Goal: Information Seeking & Learning: Learn about a topic

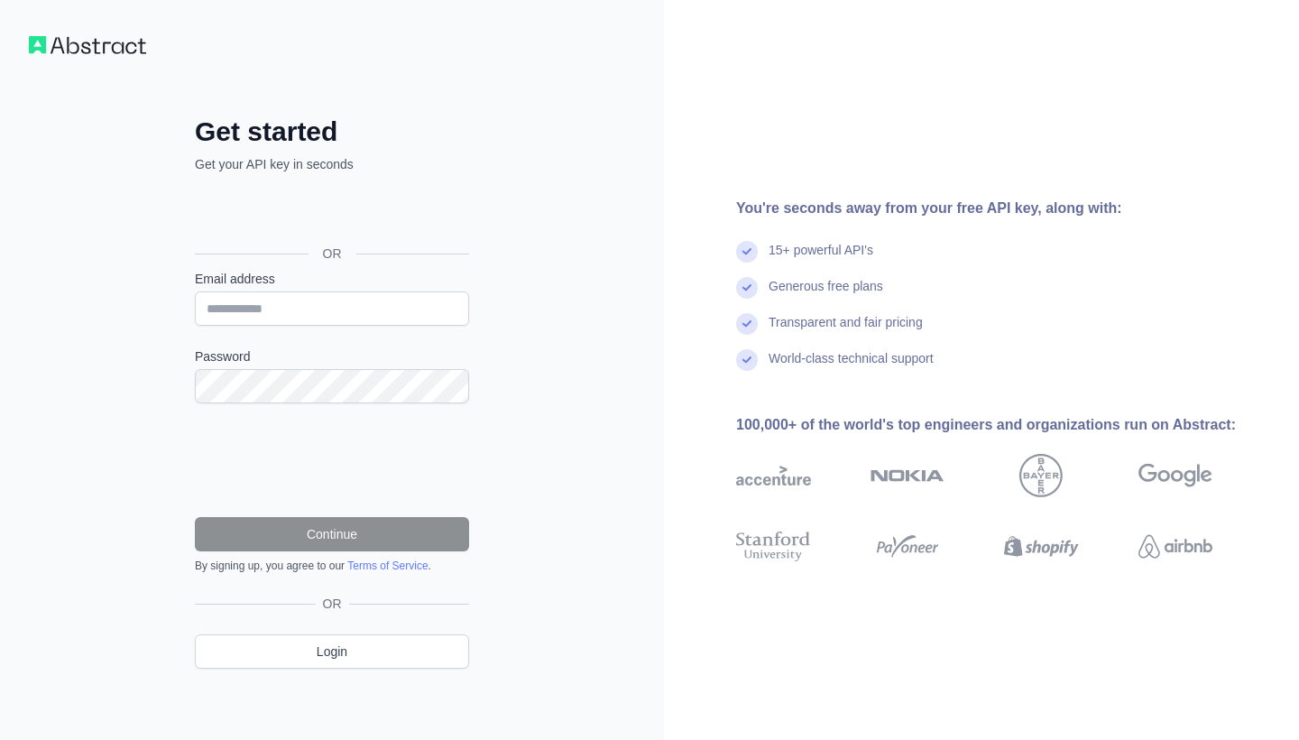
click at [304, 207] on div "Đăng nhập bằng Google. Mở trong thẻ mới" at bounding box center [330, 213] width 271 height 40
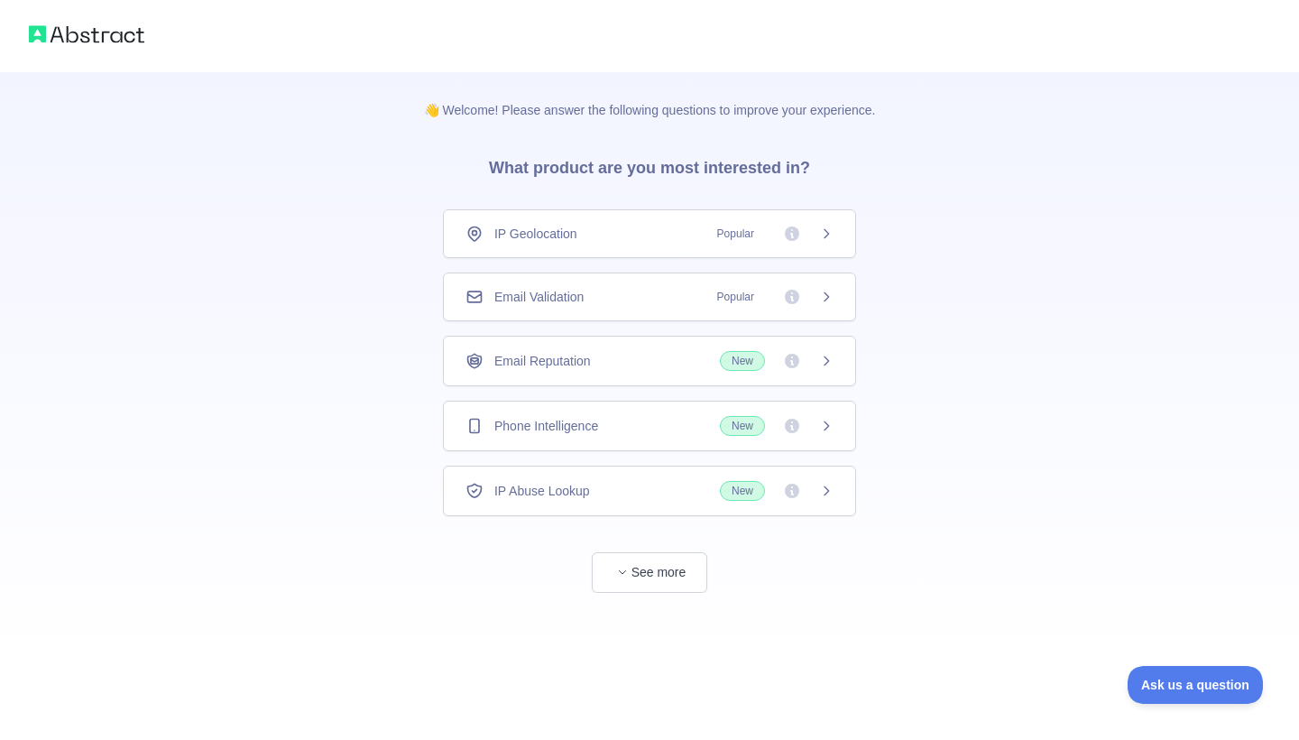
click at [835, 300] on div "Email Validation Popular" at bounding box center [649, 296] width 413 height 49
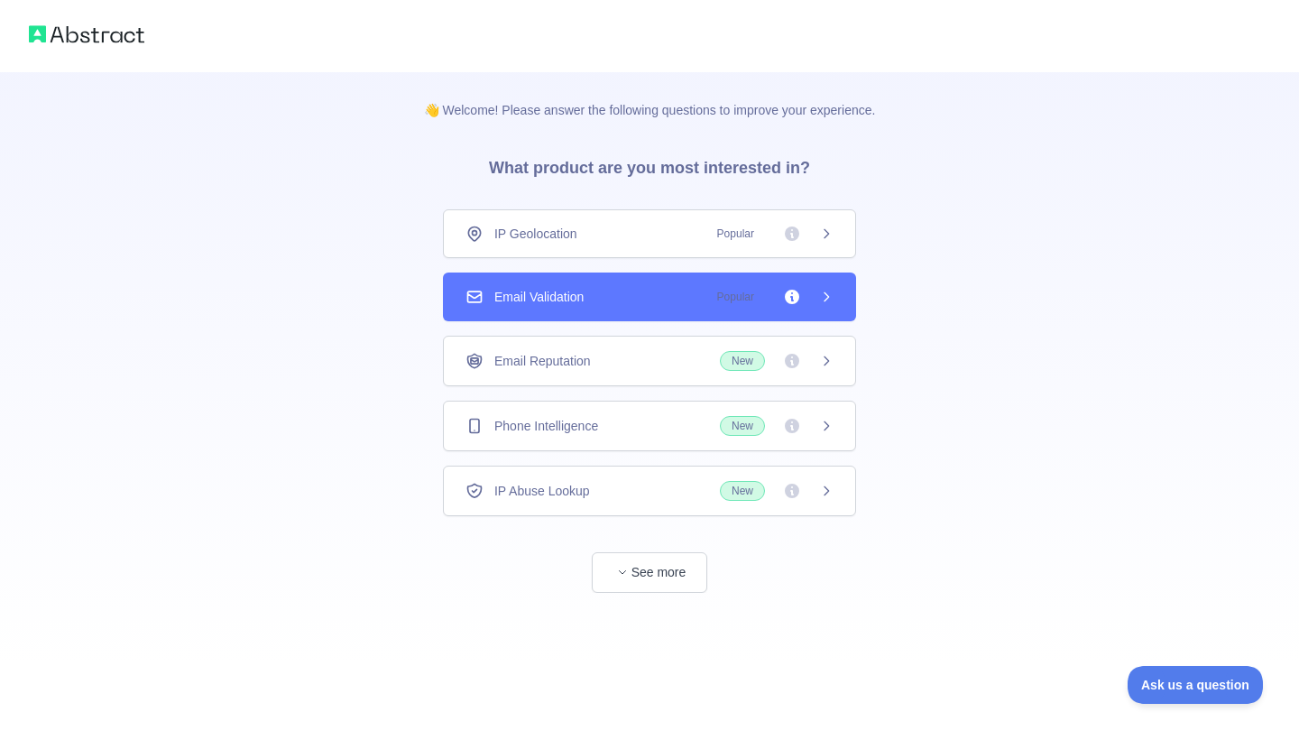
click at [821, 298] on icon at bounding box center [826, 297] width 14 height 14
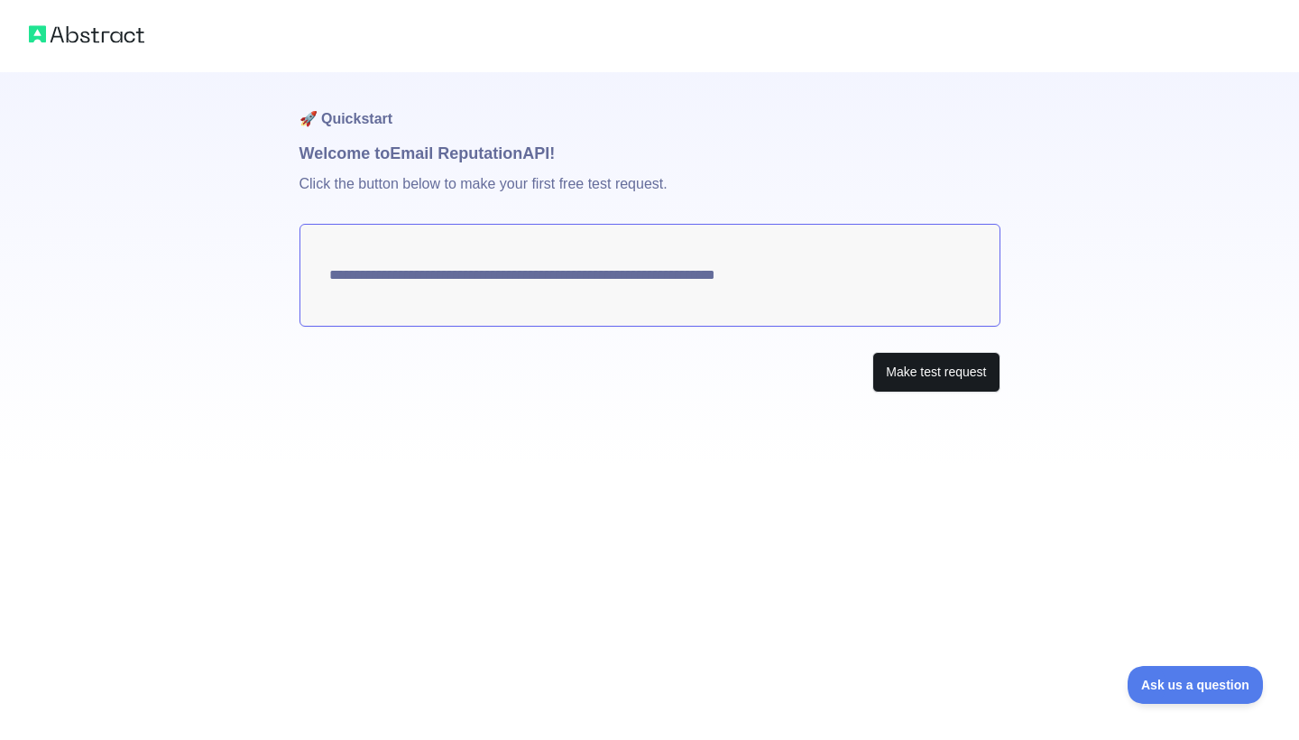
click at [947, 373] on button "Make test request" at bounding box center [935, 372] width 127 height 41
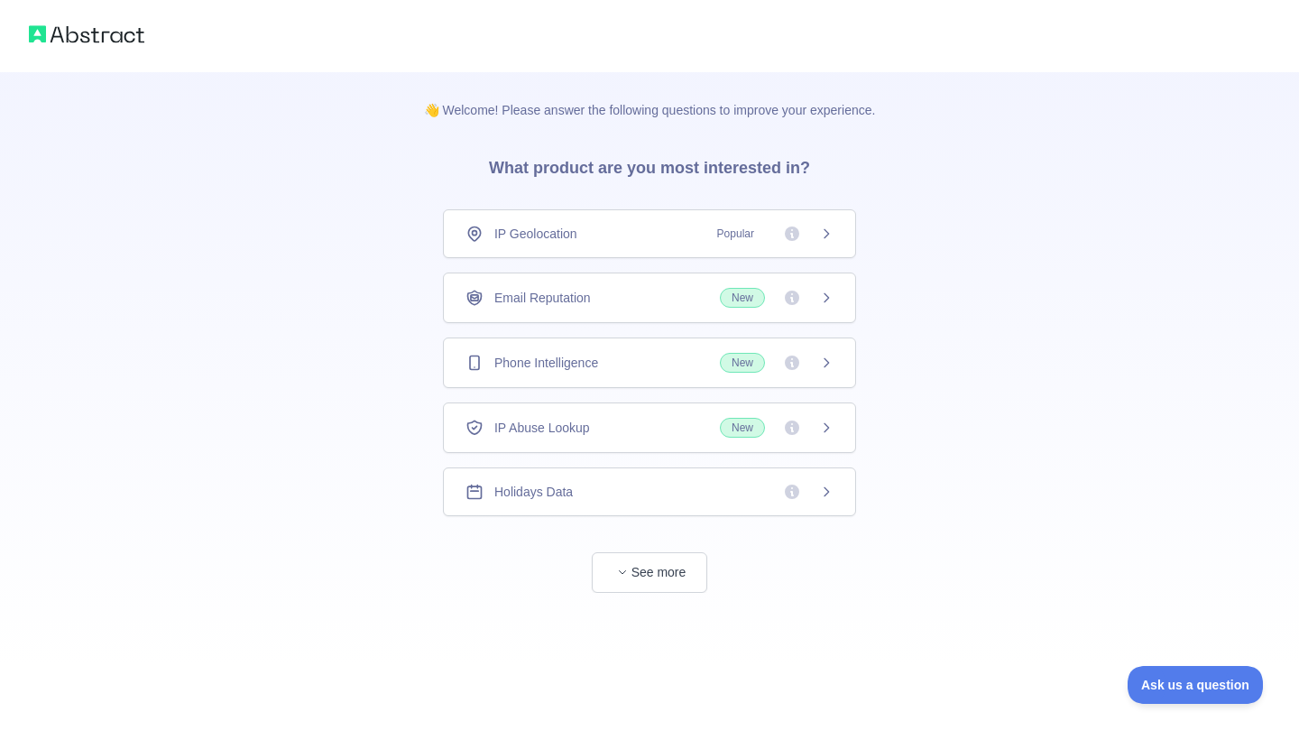
click at [614, 299] on div "Email Reputation New" at bounding box center [650, 298] width 368 height 20
click at [827, 296] on icon at bounding box center [827, 297] width 5 height 8
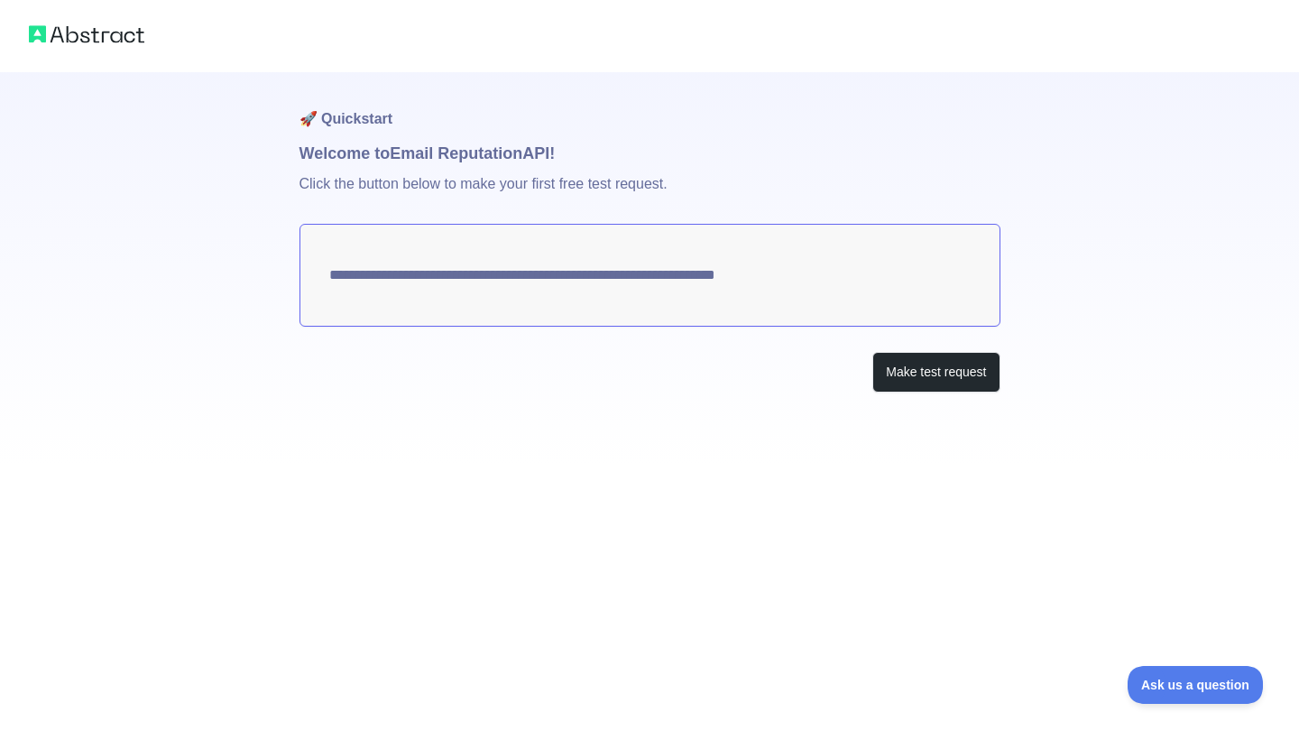
click at [787, 285] on textarea "**********" at bounding box center [650, 275] width 701 height 103
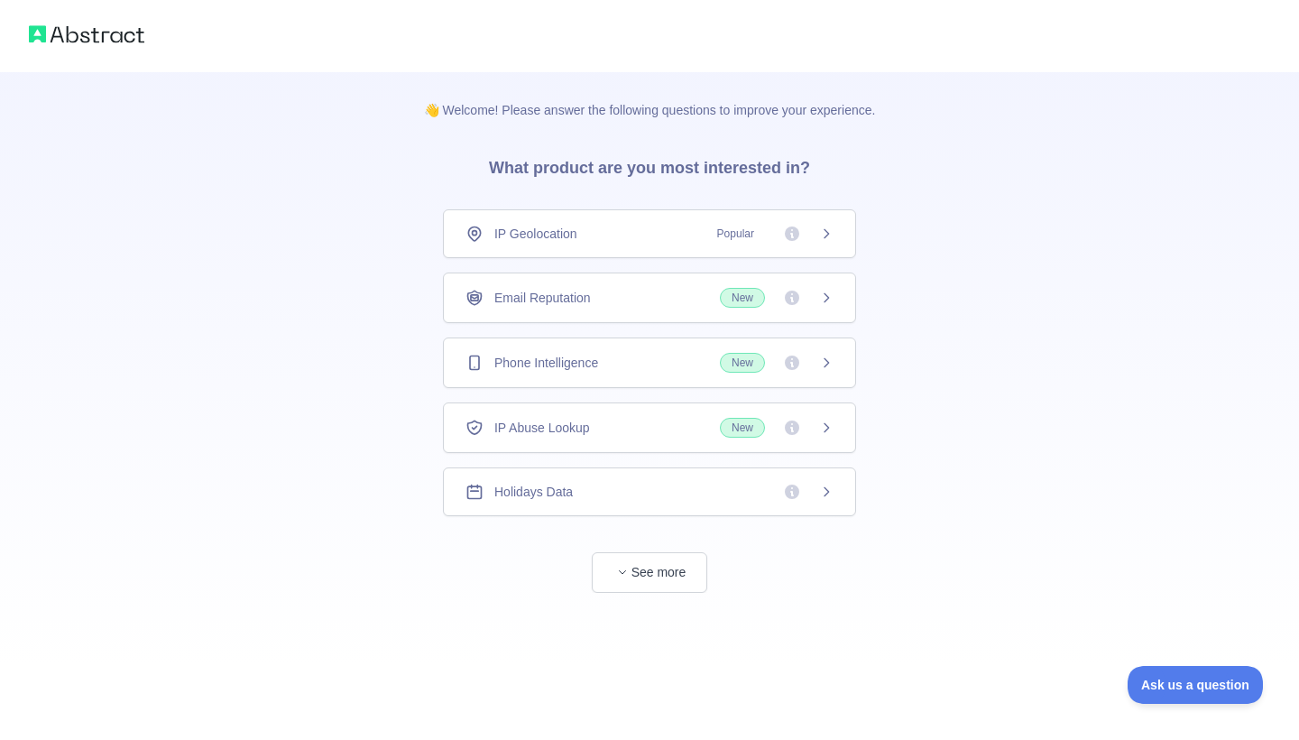
click at [519, 301] on span "Email Reputation" at bounding box center [542, 298] width 97 height 18
click at [795, 294] on icon at bounding box center [792, 298] width 14 height 14
click at [825, 296] on icon at bounding box center [826, 298] width 14 height 14
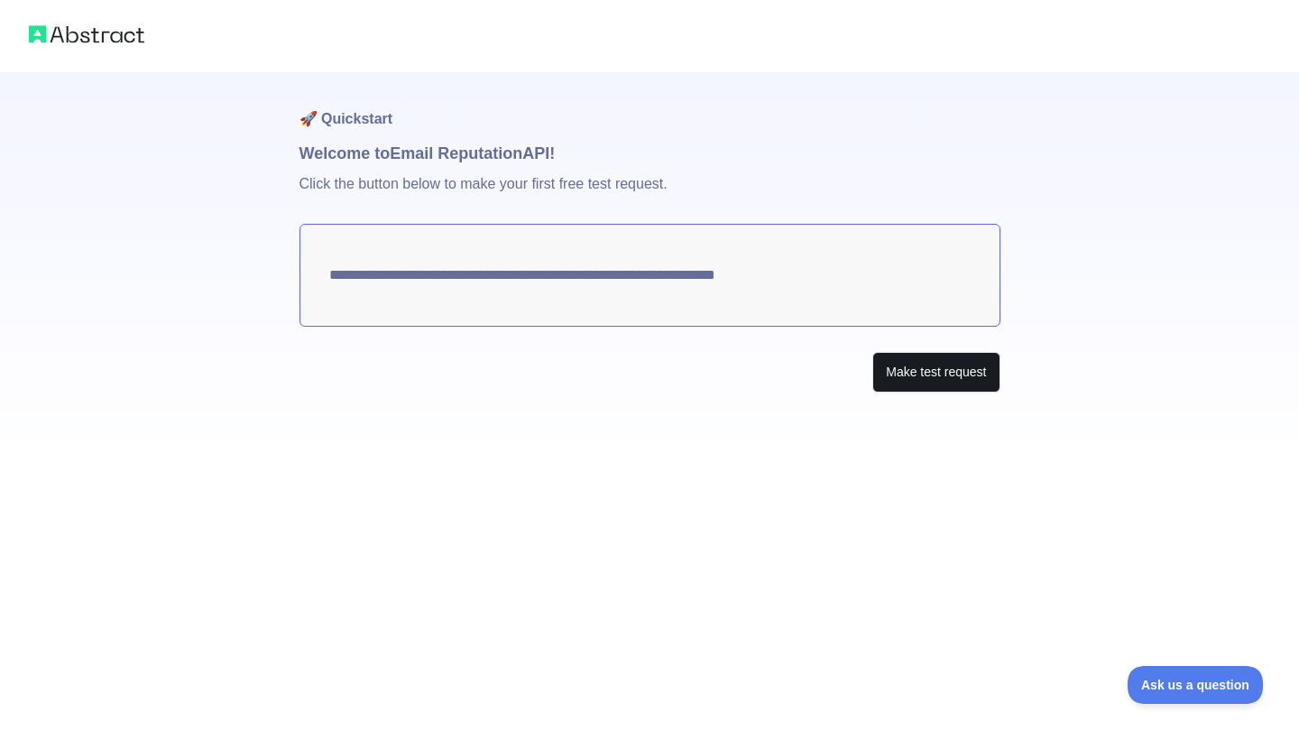
click at [904, 374] on button "Make test request" at bounding box center [935, 372] width 127 height 41
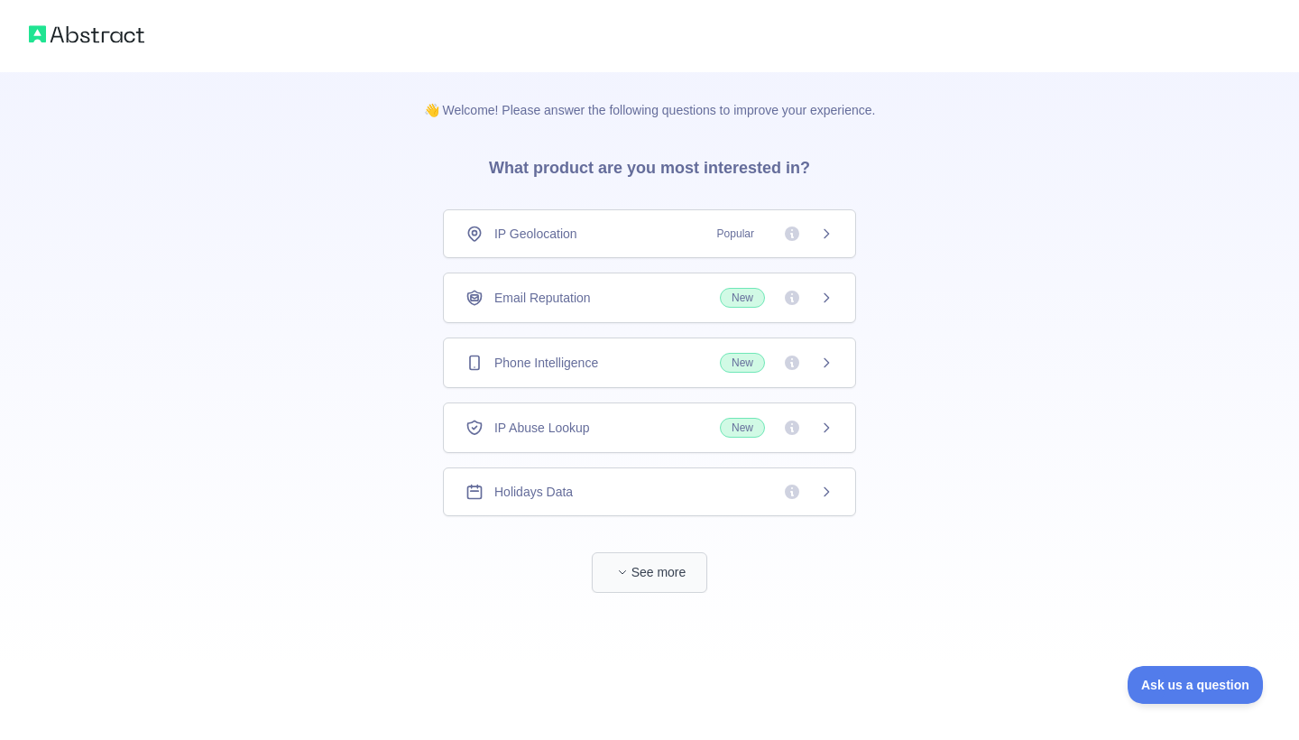
click at [668, 577] on button "See more" at bounding box center [649, 572] width 115 height 41
click at [745, 301] on span "New" at bounding box center [742, 298] width 45 height 20
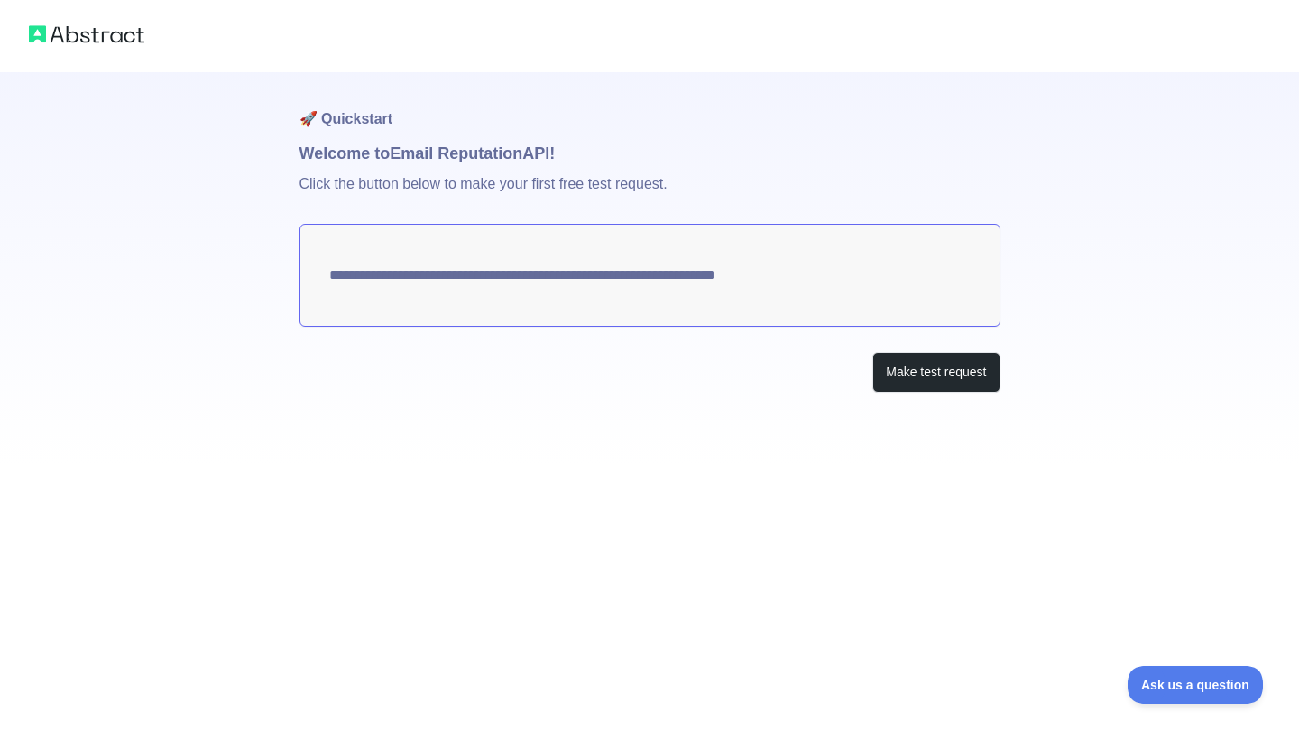
click at [731, 276] on textarea "**********" at bounding box center [650, 275] width 701 height 103
click at [481, 169] on p "Click the button below to make your first free test request." at bounding box center [650, 195] width 701 height 58
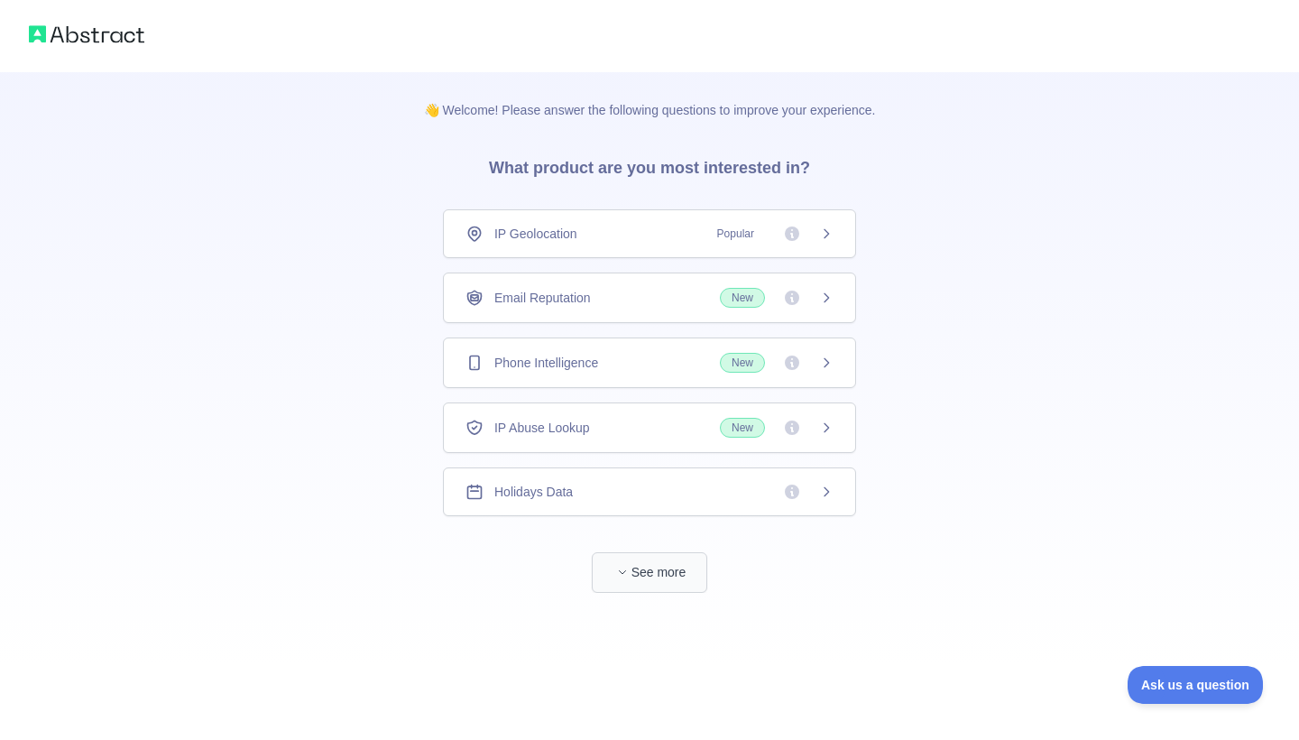
click at [669, 579] on button "See more" at bounding box center [649, 572] width 115 height 41
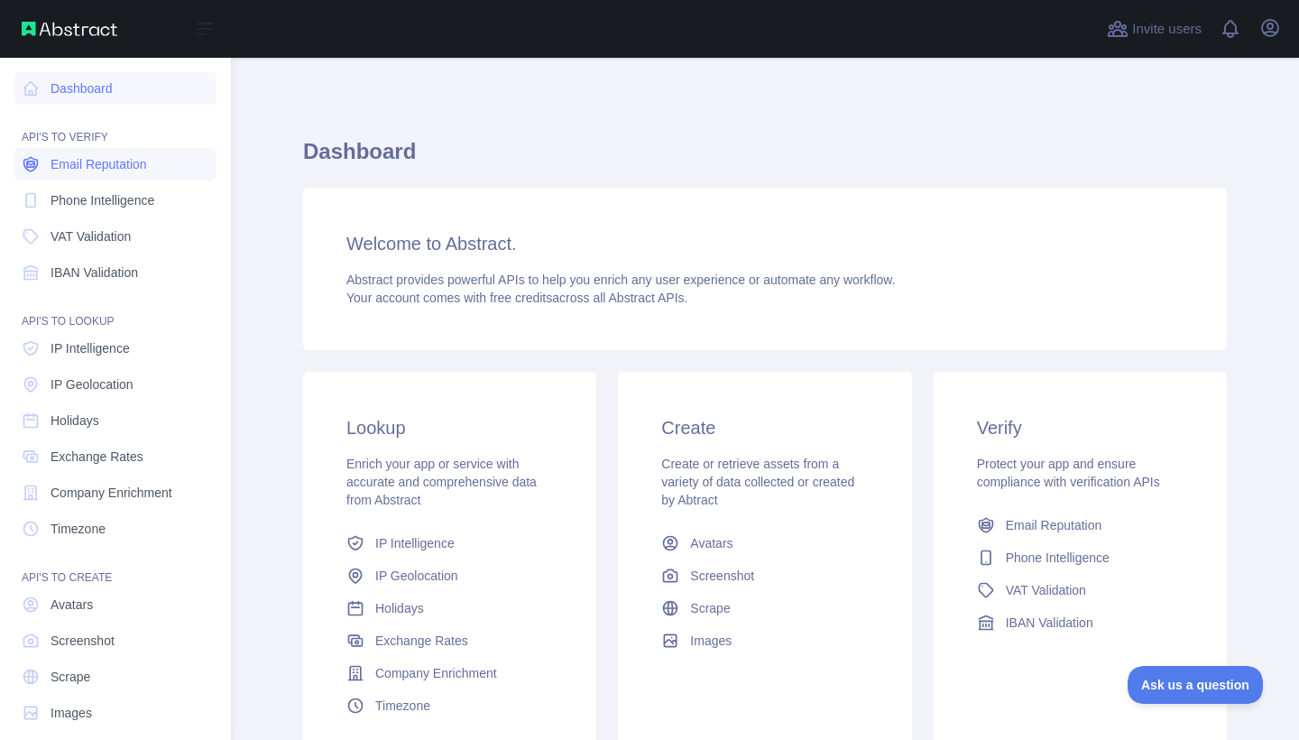
click at [116, 171] on span "Email Reputation" at bounding box center [99, 164] width 97 height 18
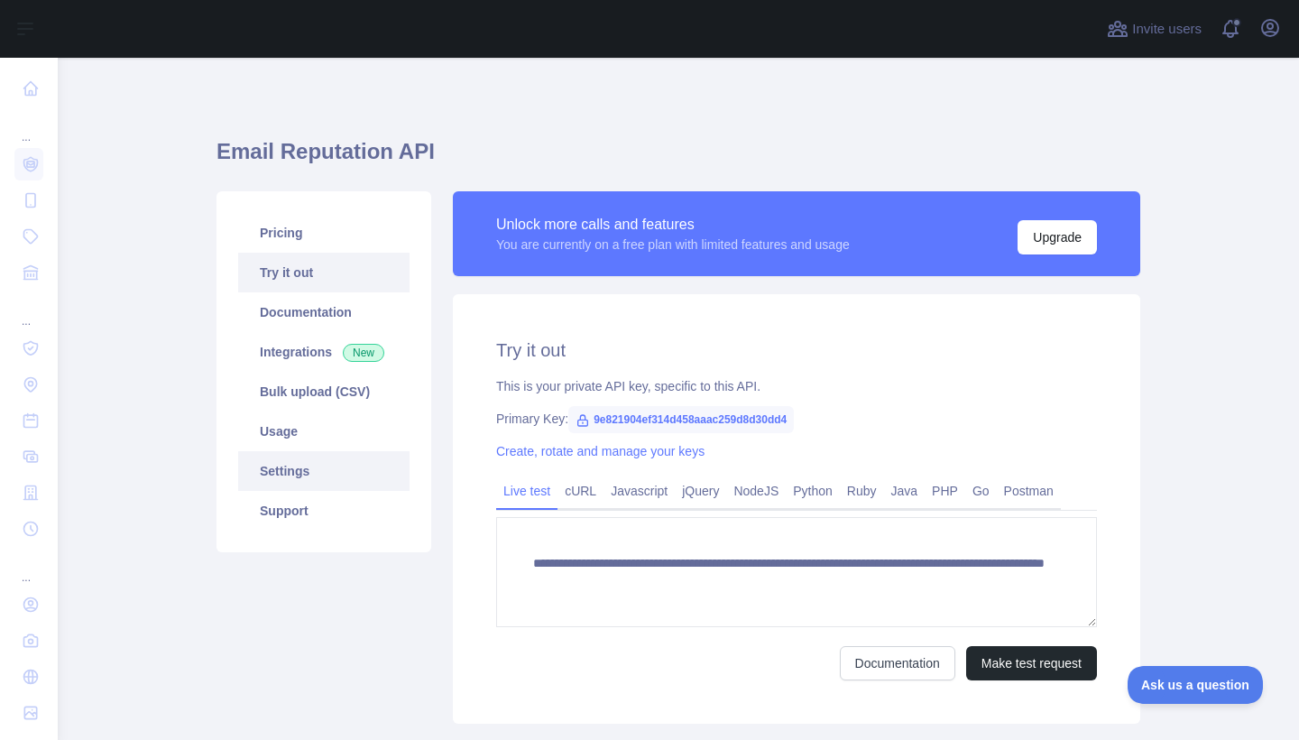
click at [316, 476] on link "Settings" at bounding box center [323, 471] width 171 height 40
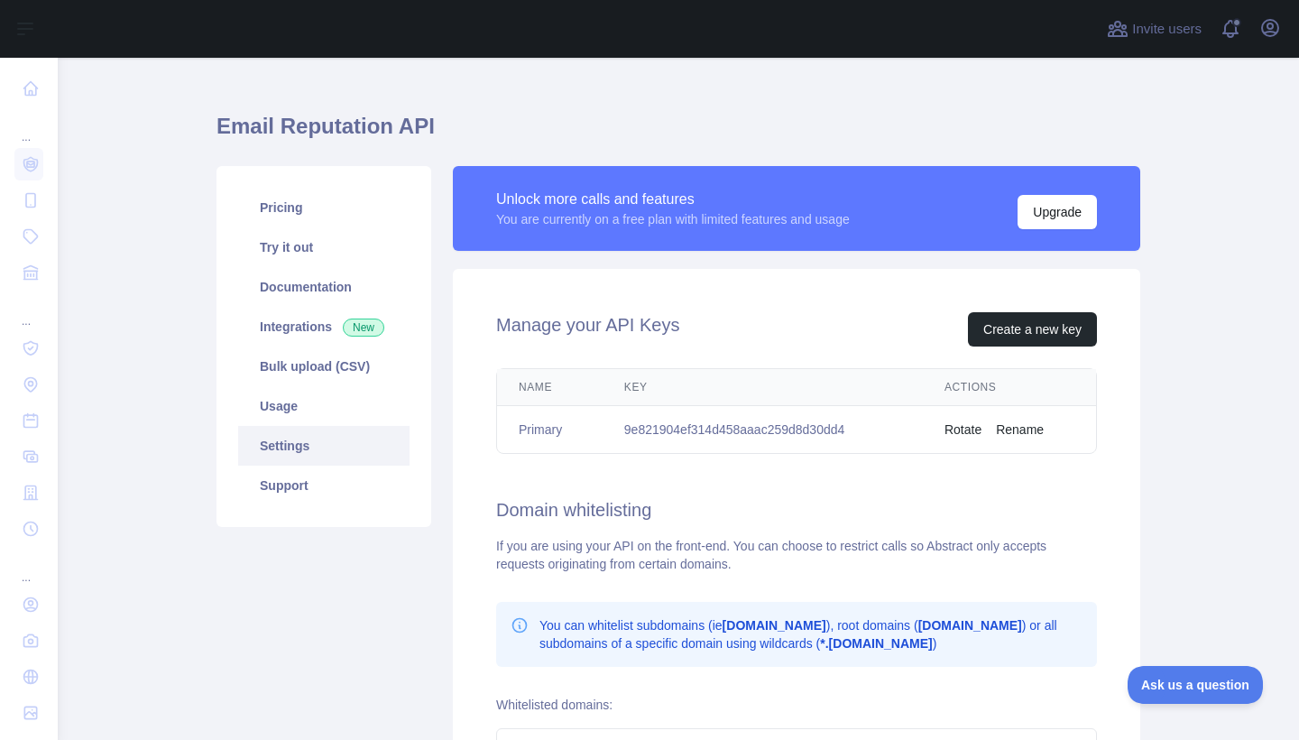
scroll to position [26, 0]
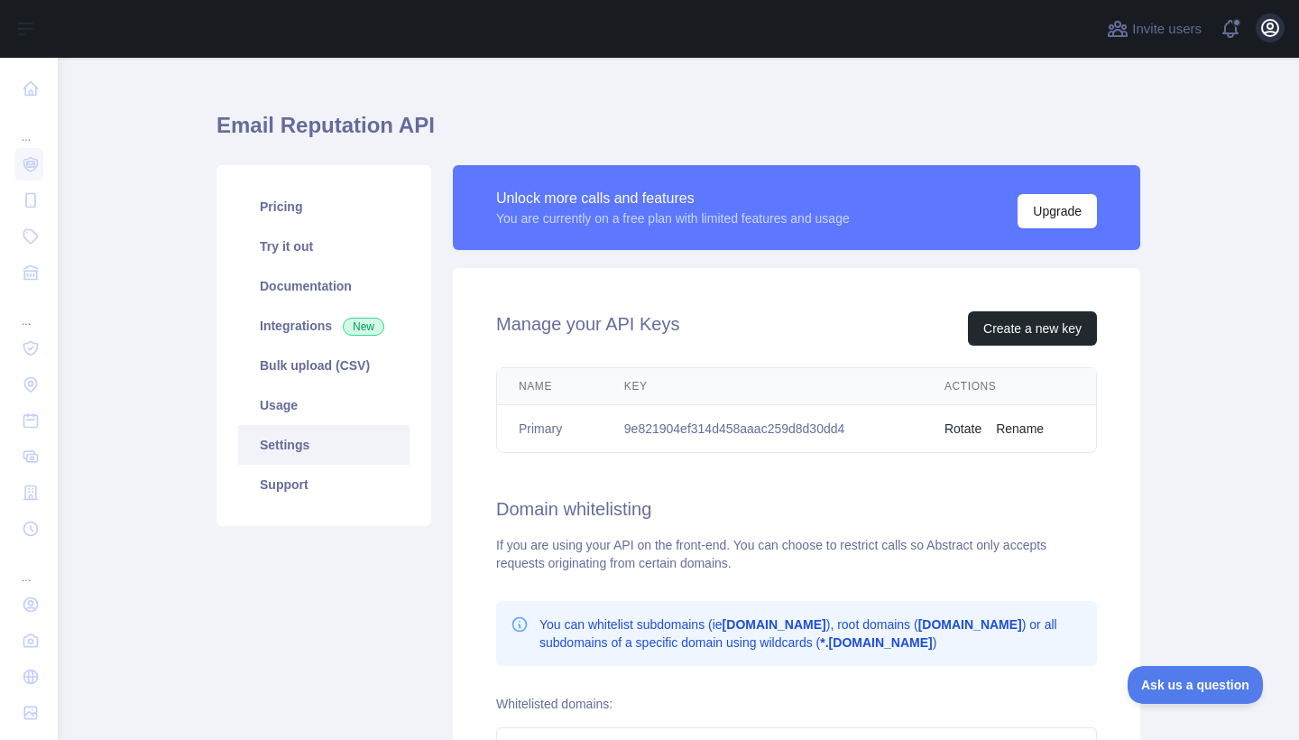
click at [1276, 33] on icon "button" at bounding box center [1270, 28] width 16 height 16
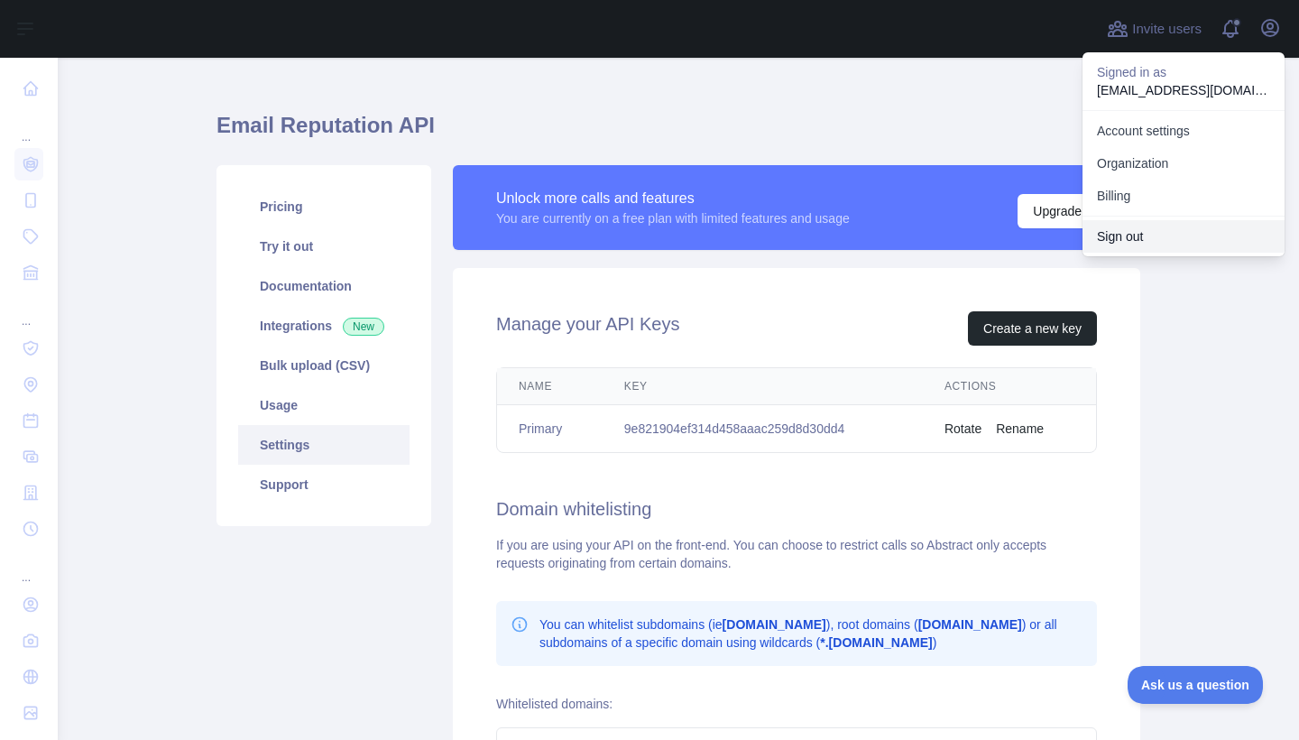
click at [1204, 226] on button "Sign out" at bounding box center [1184, 236] width 202 height 32
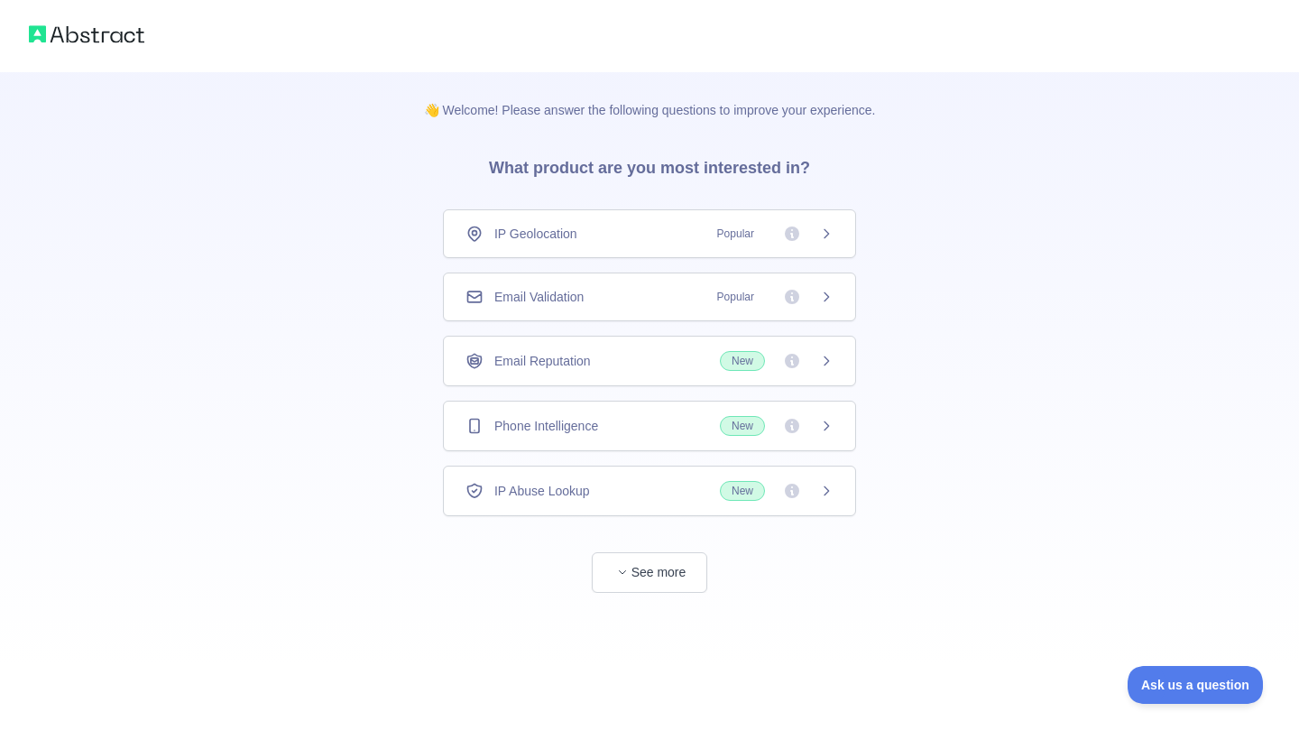
click at [721, 294] on span "Popular" at bounding box center [735, 297] width 59 height 18
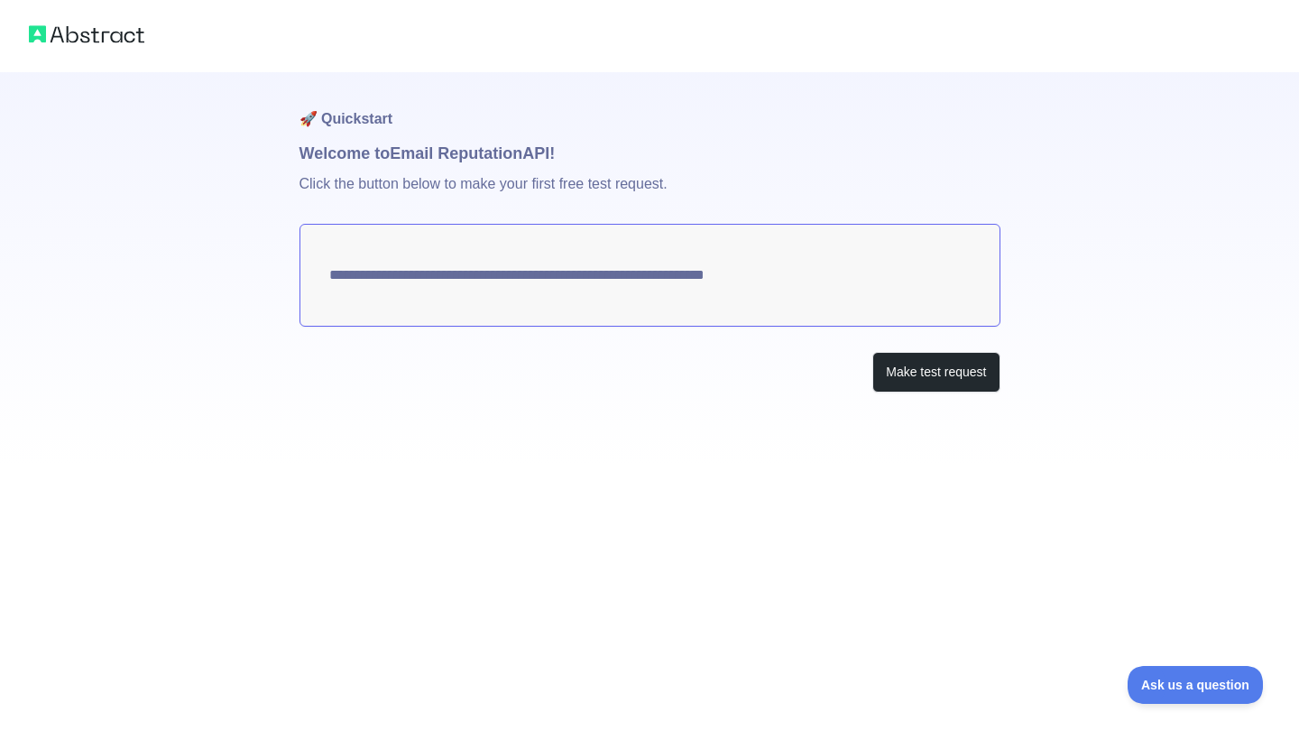
click at [693, 267] on textarea "**********" at bounding box center [650, 275] width 701 height 103
click at [915, 369] on button "Make test request" at bounding box center [935, 372] width 127 height 41
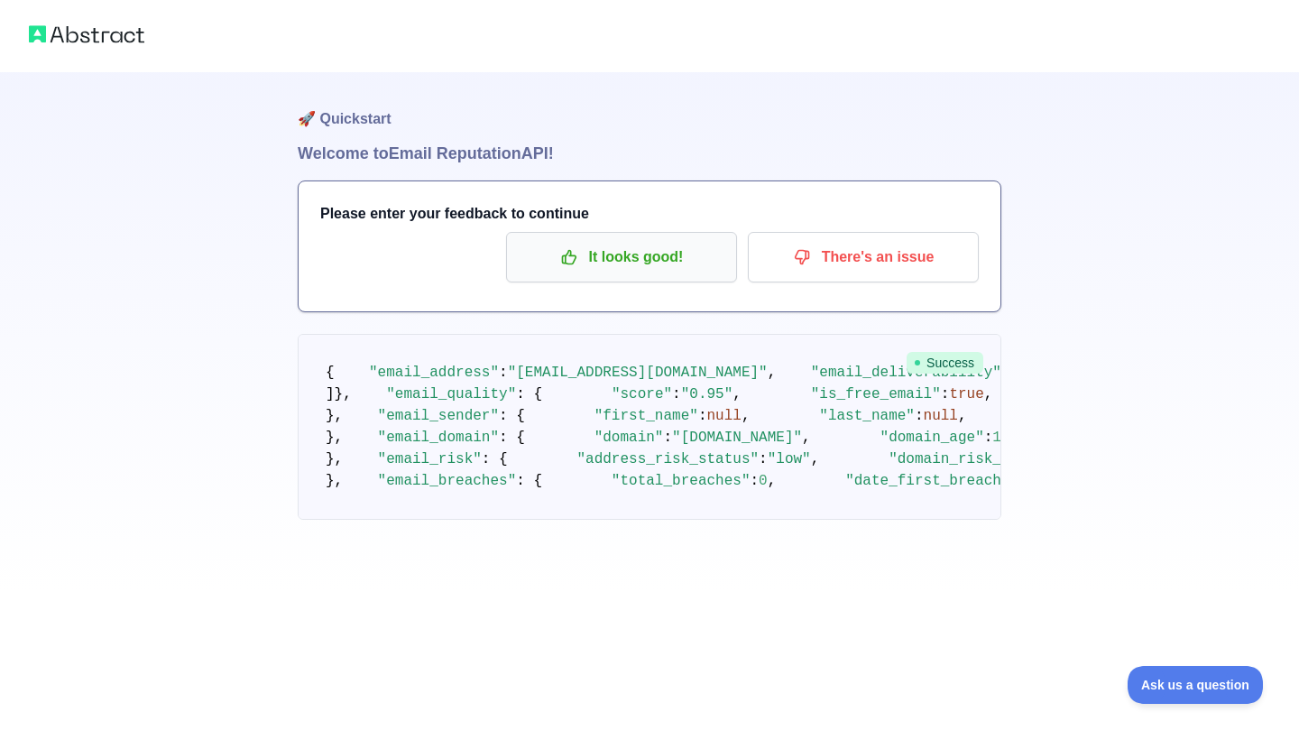
click at [654, 237] on button "It looks good!" at bounding box center [621, 257] width 231 height 51
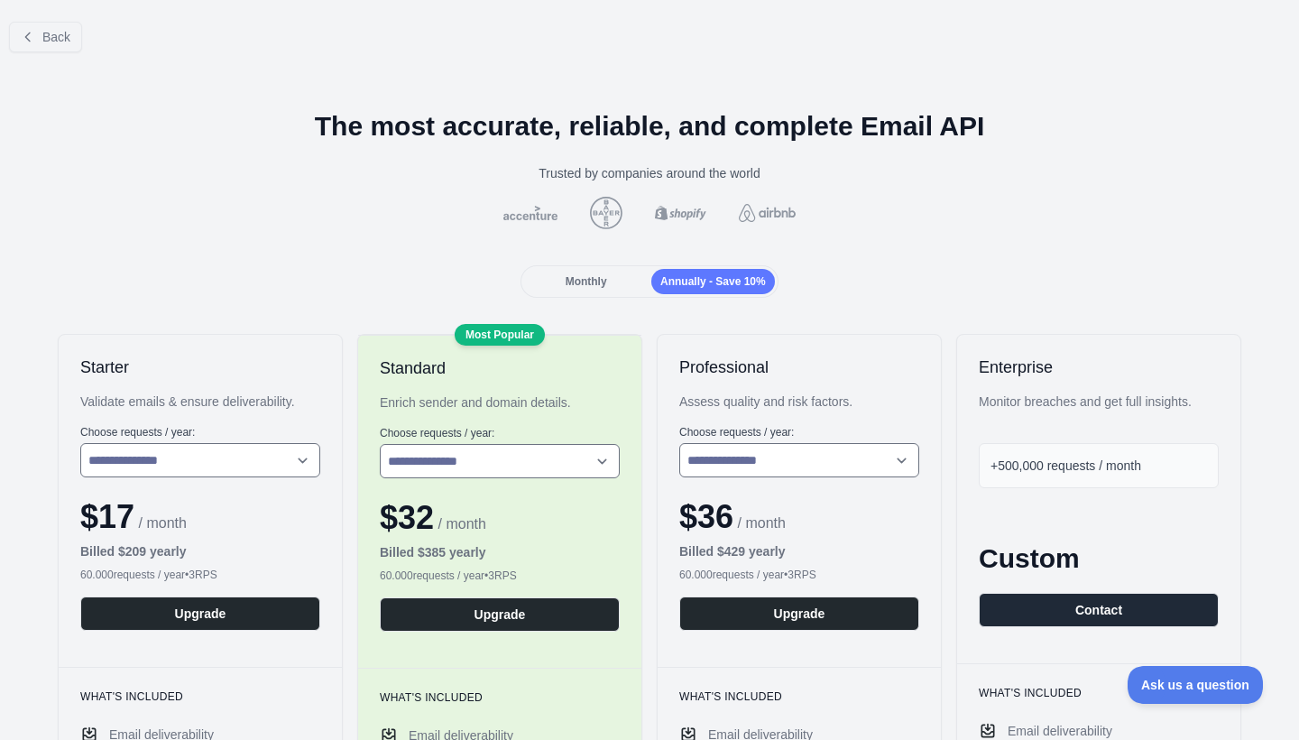
click at [594, 273] on div "Monthly" at bounding box center [586, 281] width 124 height 25
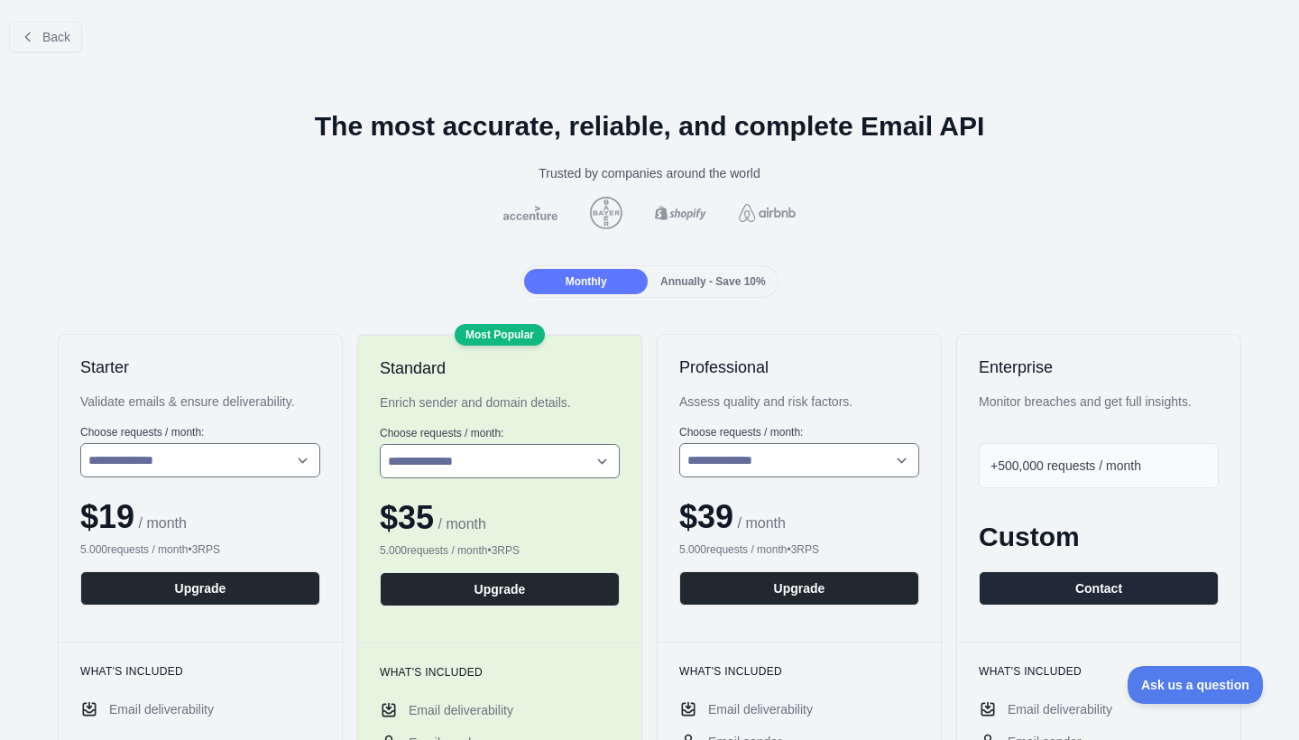
click at [543, 221] on div at bounding box center [649, 213] width 1270 height 32
click at [52, 30] on span "Back" at bounding box center [56, 37] width 28 height 14
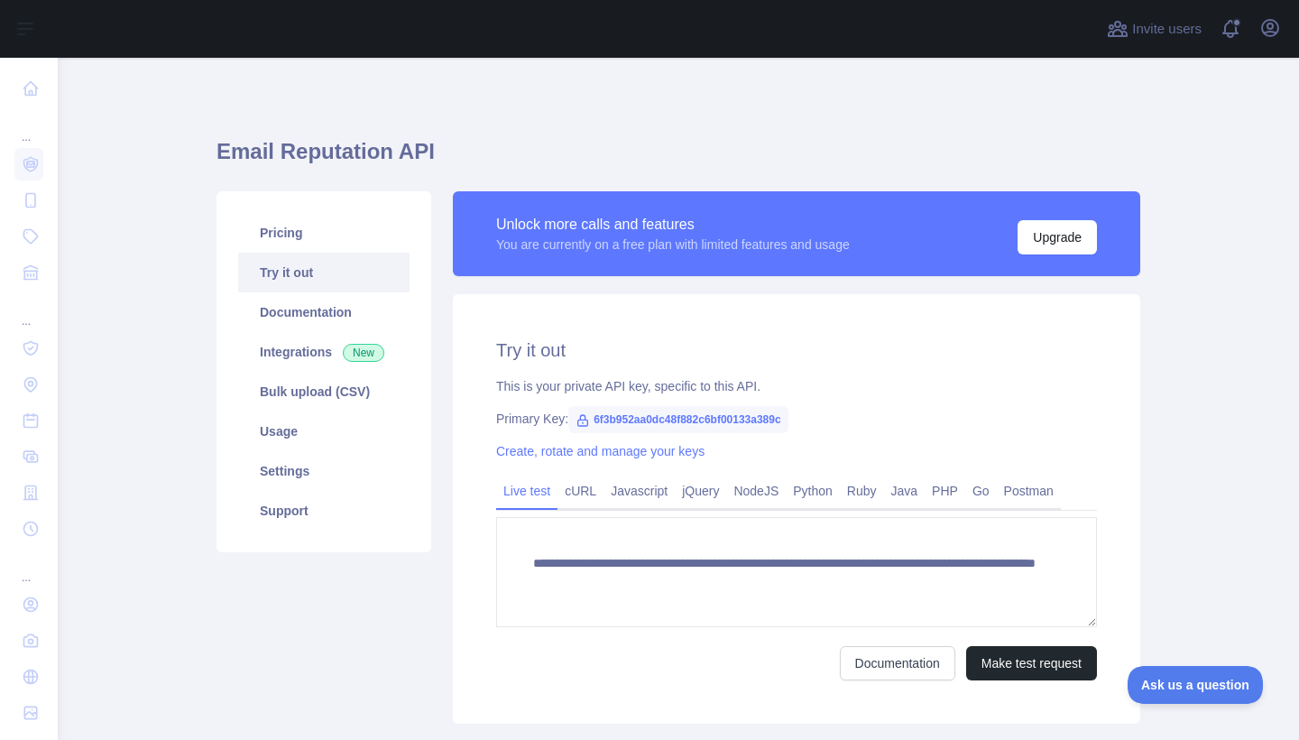
click at [265, 276] on link "Try it out" at bounding box center [323, 273] width 171 height 40
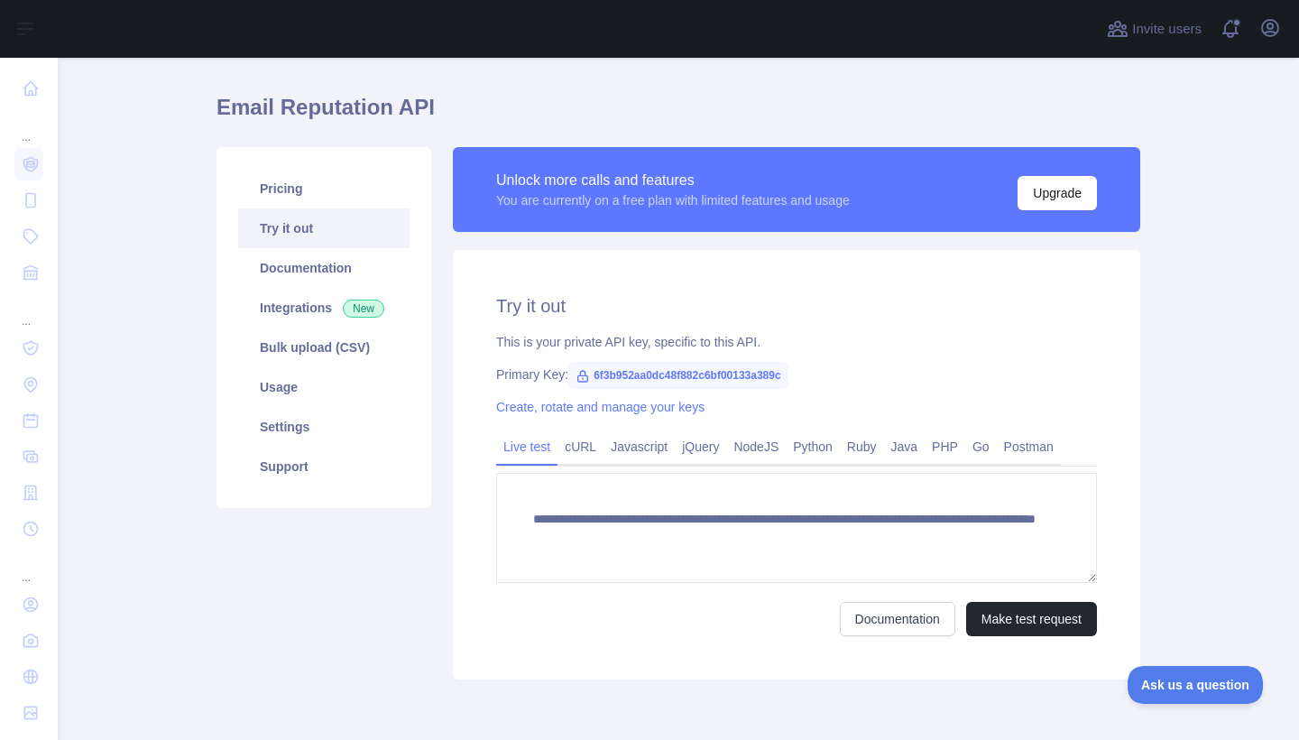
scroll to position [42, 0]
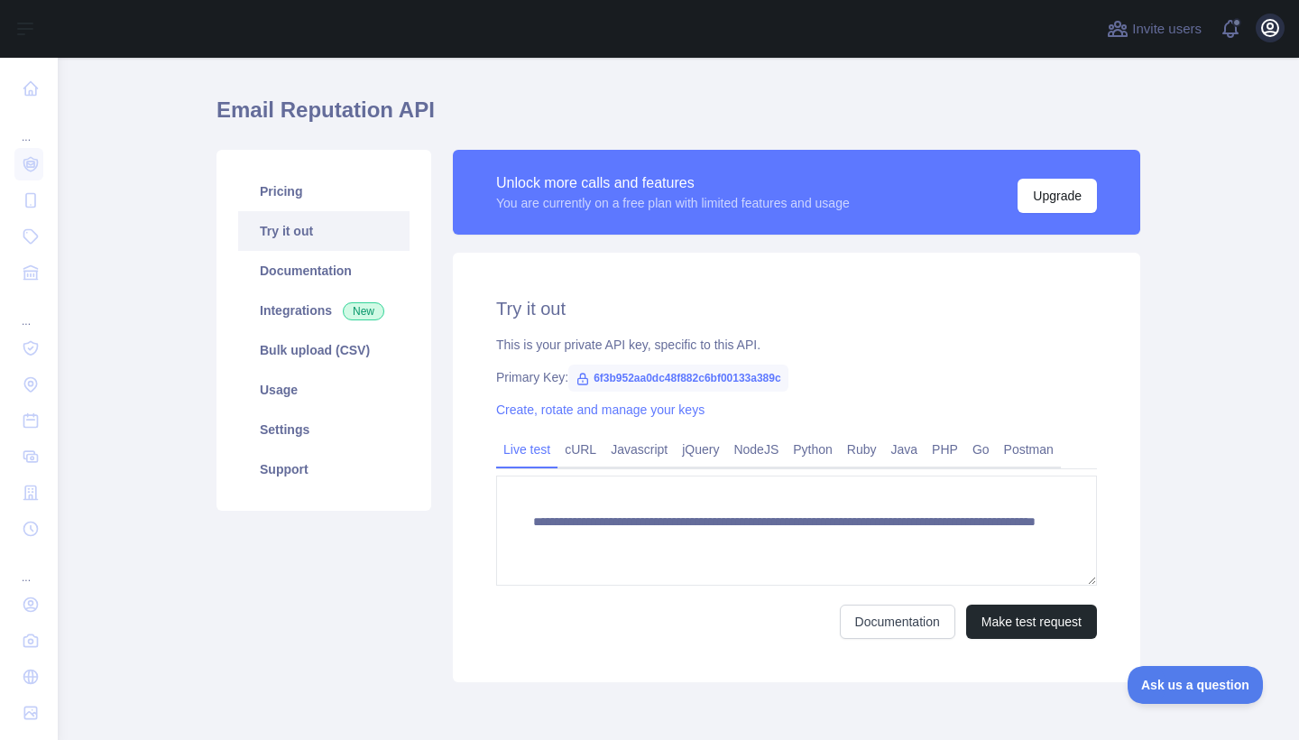
click at [1268, 41] on button "Open user menu" at bounding box center [1270, 28] width 29 height 29
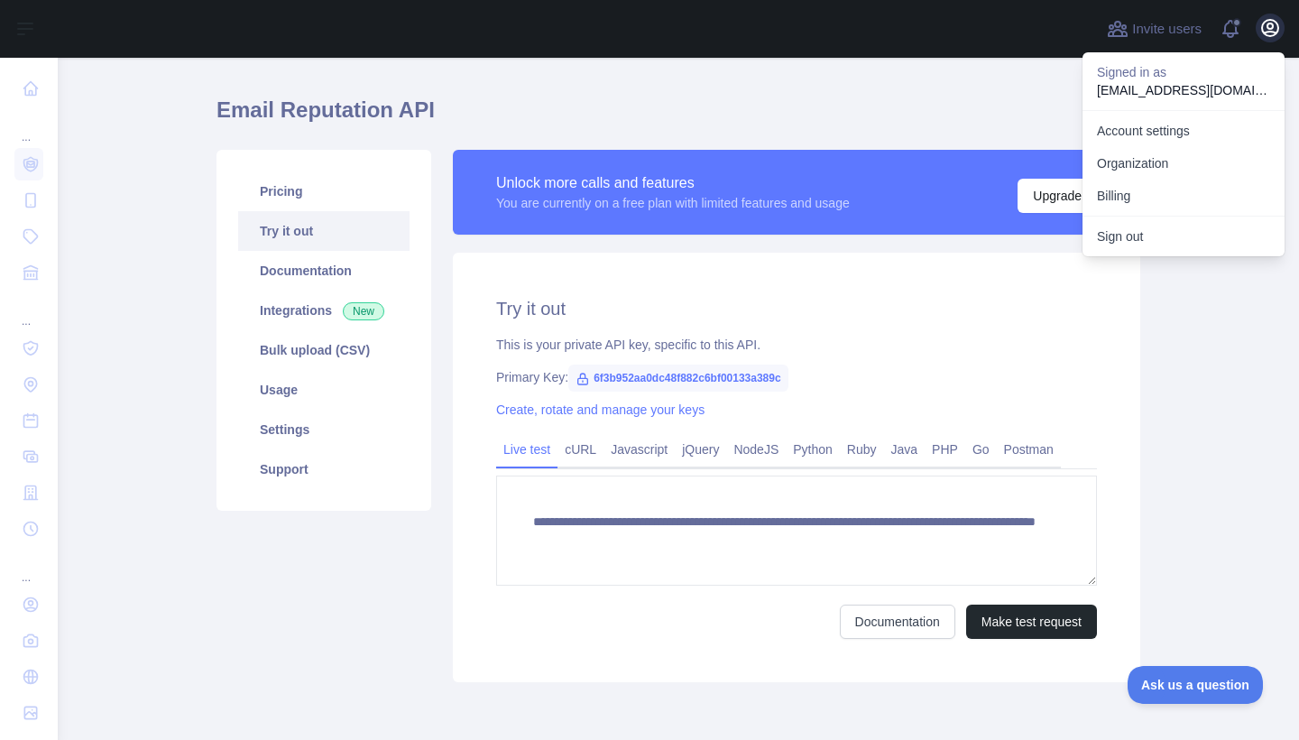
click at [1267, 41] on button "Open user menu" at bounding box center [1270, 28] width 29 height 29
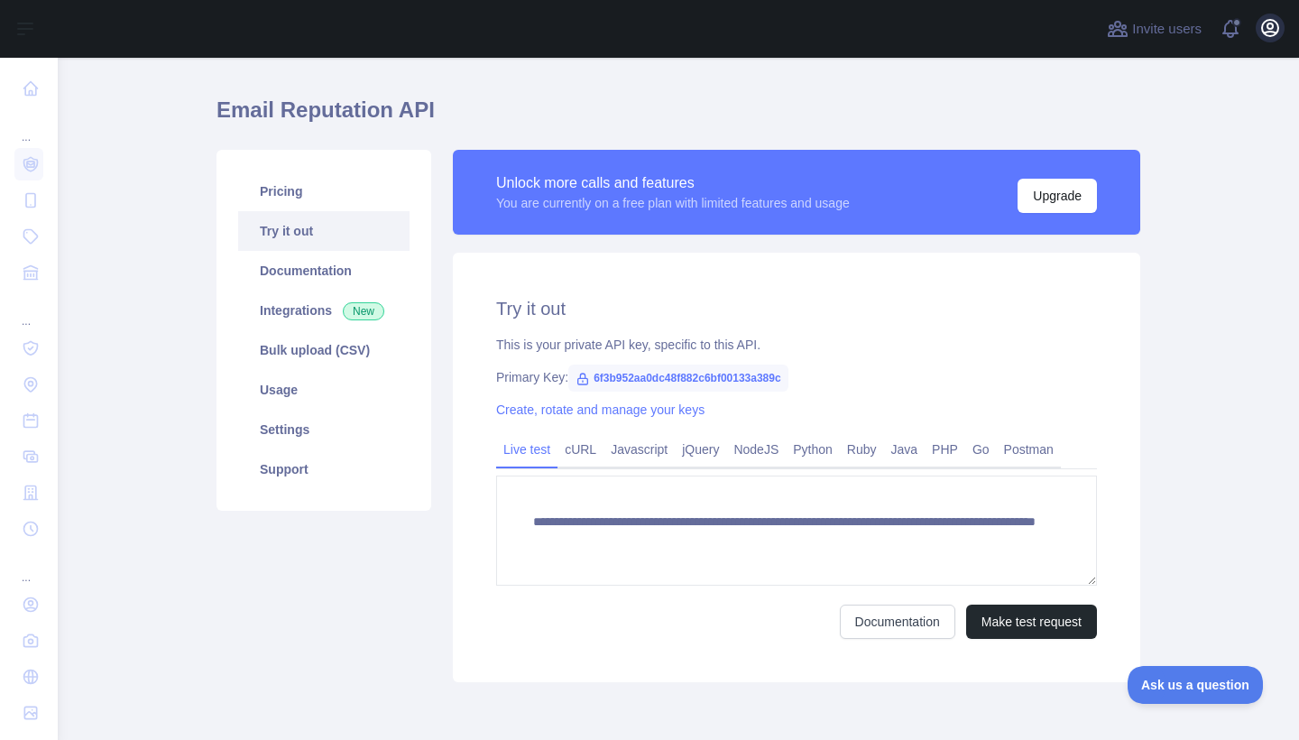
click at [1263, 35] on icon "button" at bounding box center [1271, 28] width 22 height 22
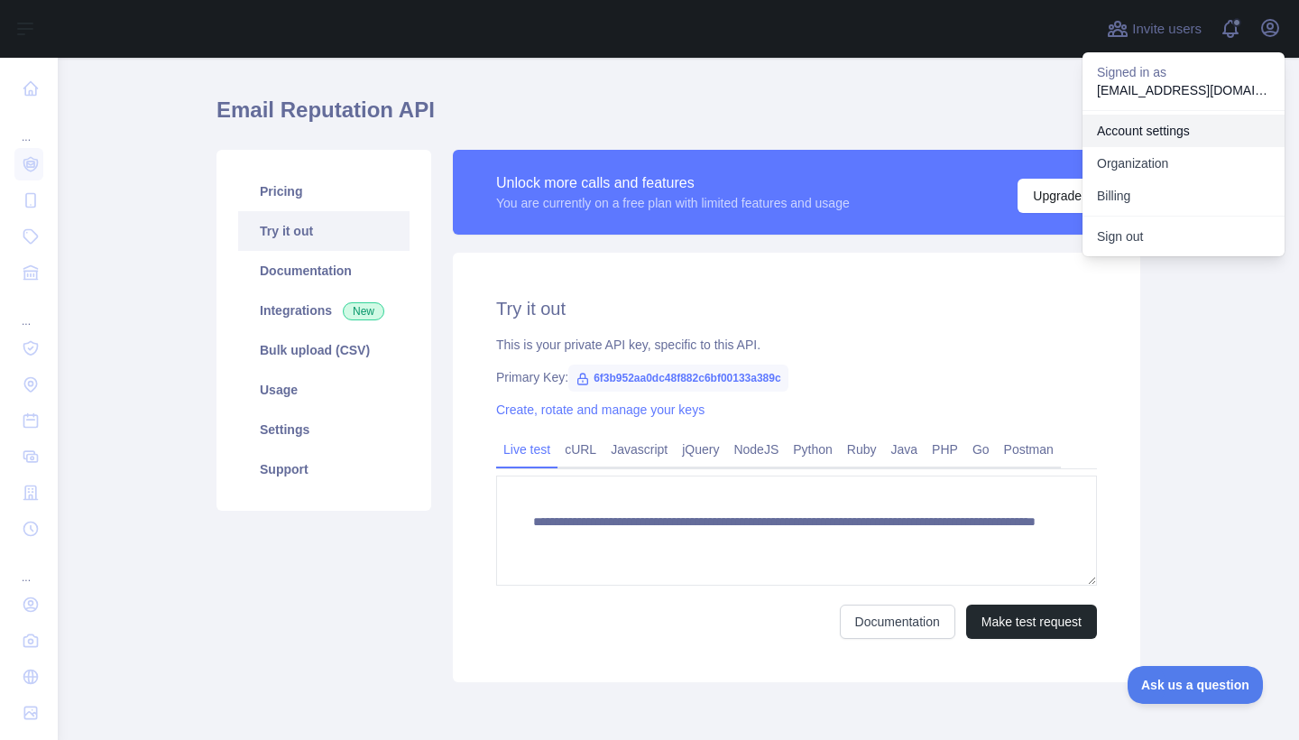
click at [1172, 137] on link "Account settings" at bounding box center [1184, 131] width 202 height 32
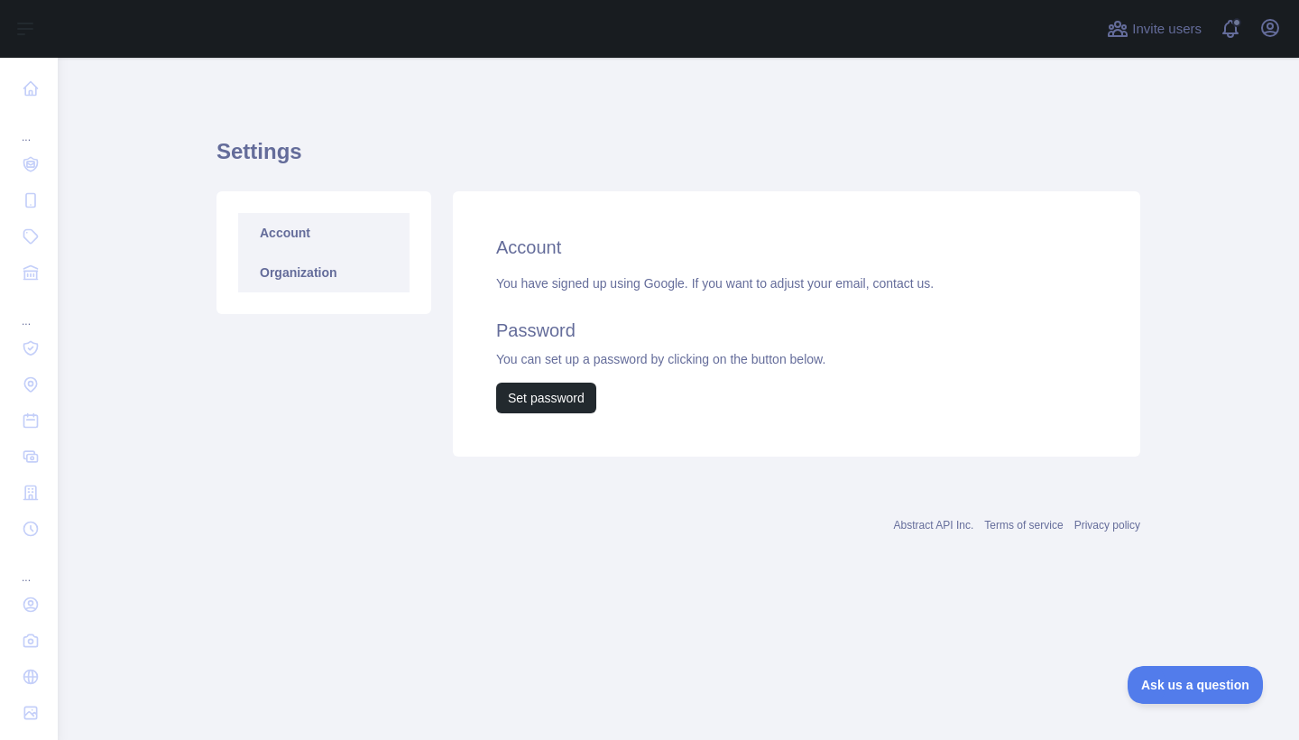
click at [341, 261] on link "Organization" at bounding box center [323, 273] width 171 height 40
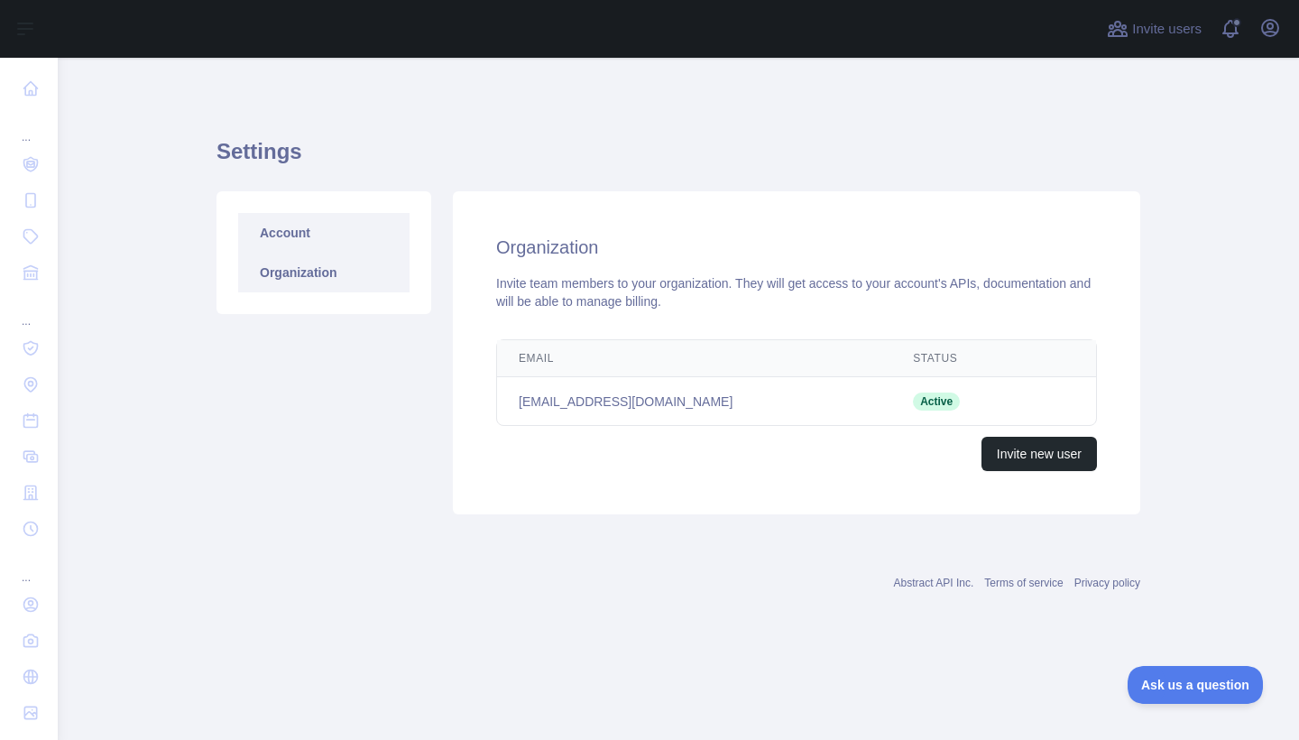
click at [328, 242] on link "Account" at bounding box center [323, 233] width 171 height 40
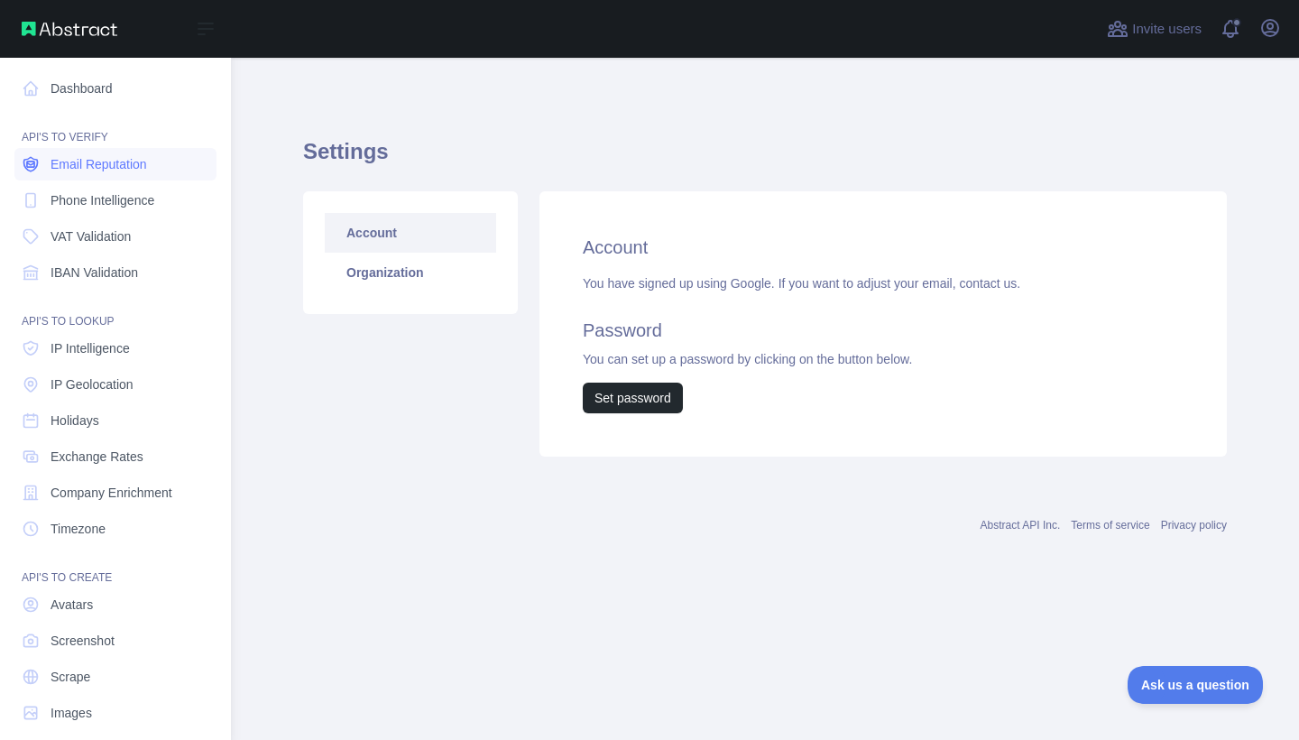
click at [127, 168] on span "Email Reputation" at bounding box center [99, 164] width 97 height 18
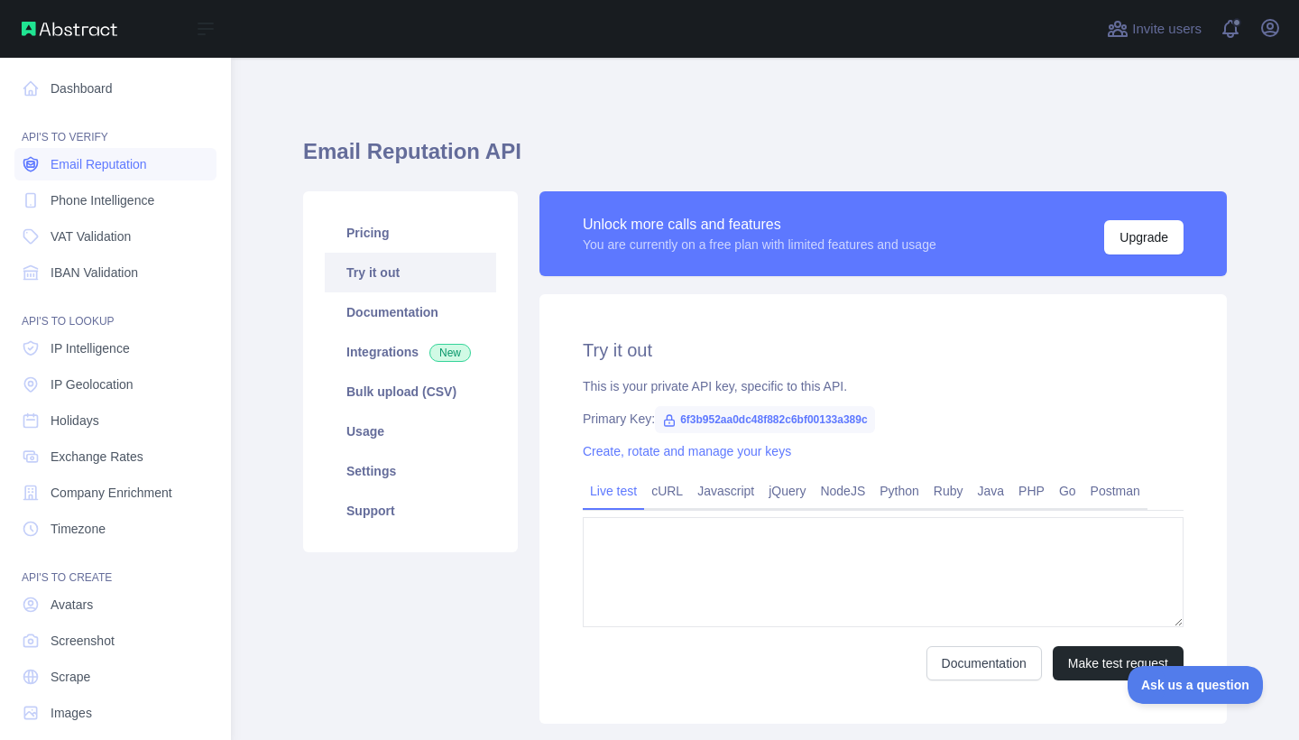
type textarea "**********"
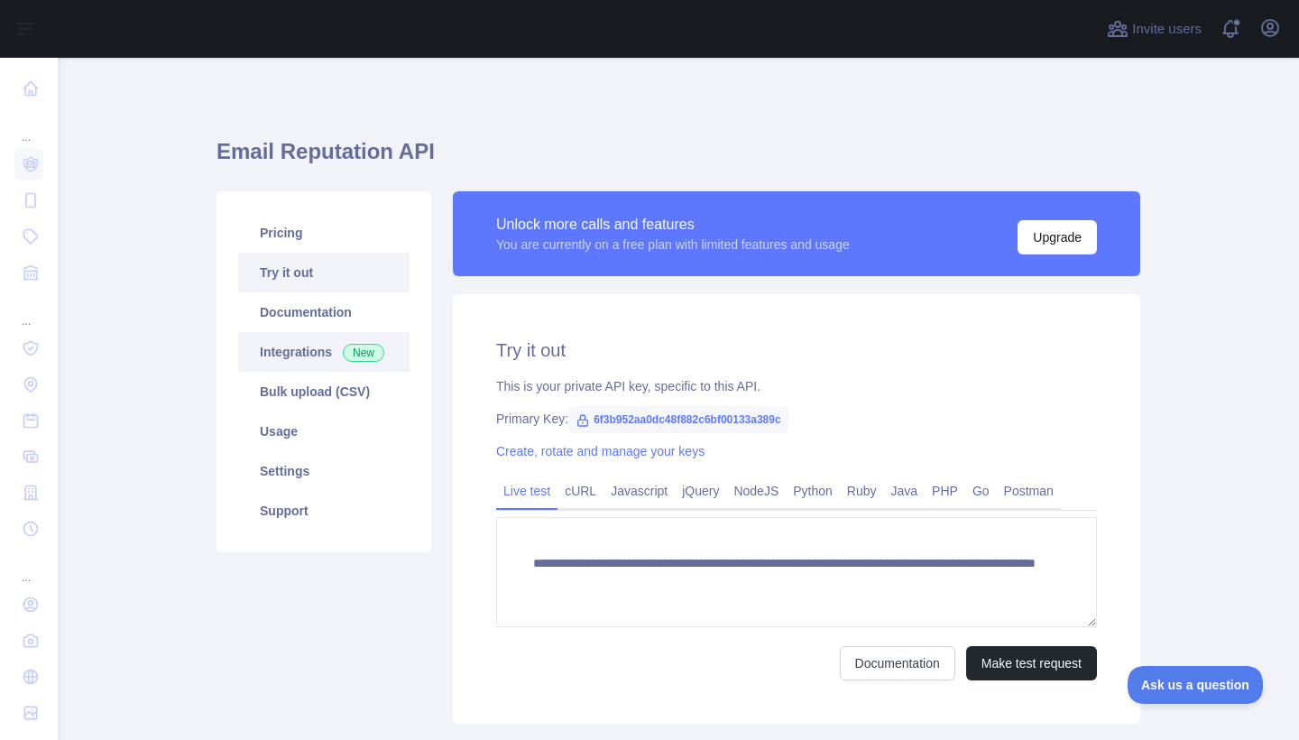
click at [302, 363] on link "Integrations New" at bounding box center [323, 352] width 171 height 40
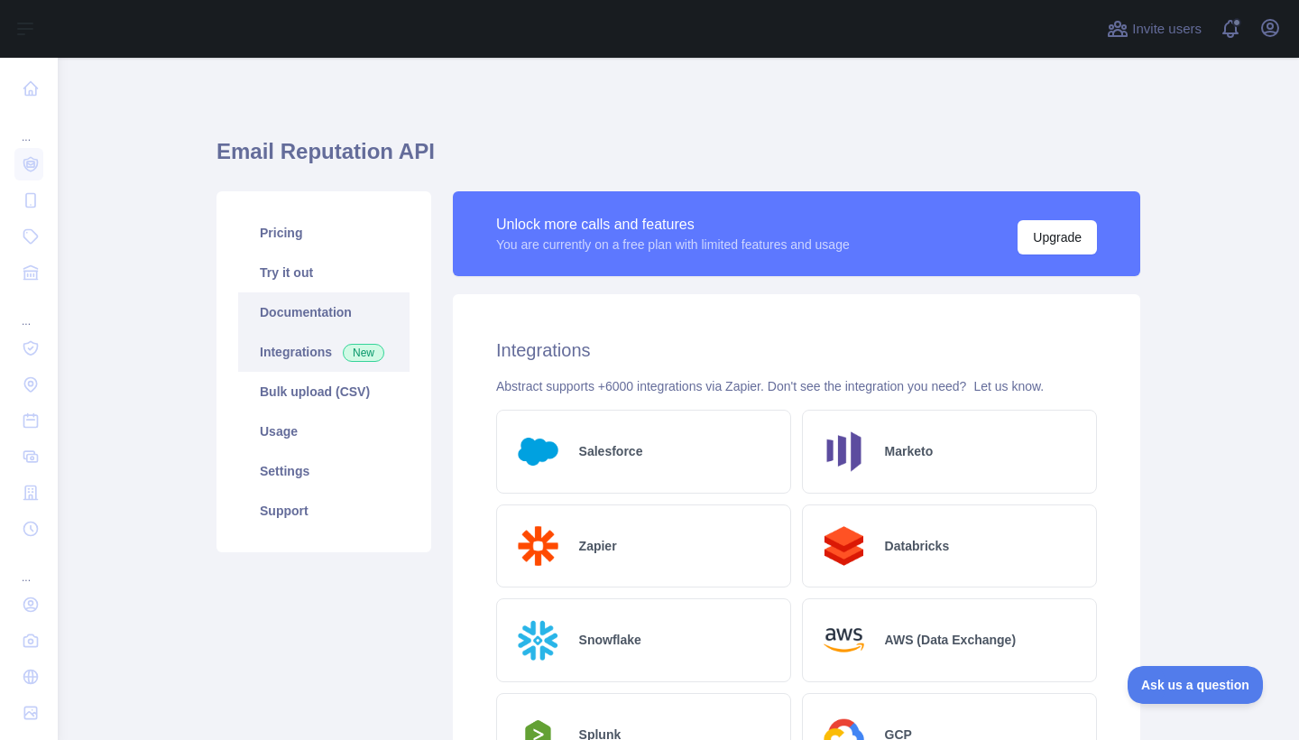
click at [299, 309] on link "Documentation" at bounding box center [323, 312] width 171 height 40
click at [284, 281] on link "Try it out" at bounding box center [323, 273] width 171 height 40
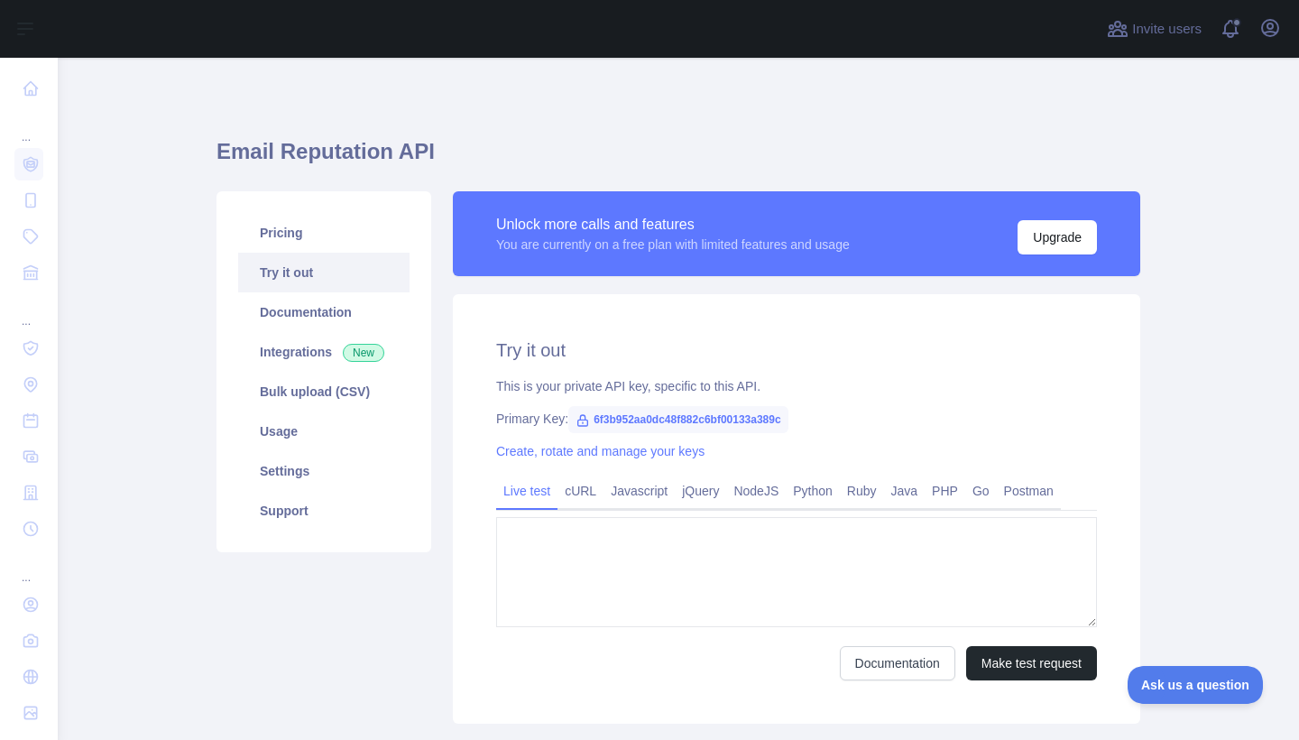
type textarea "**********"
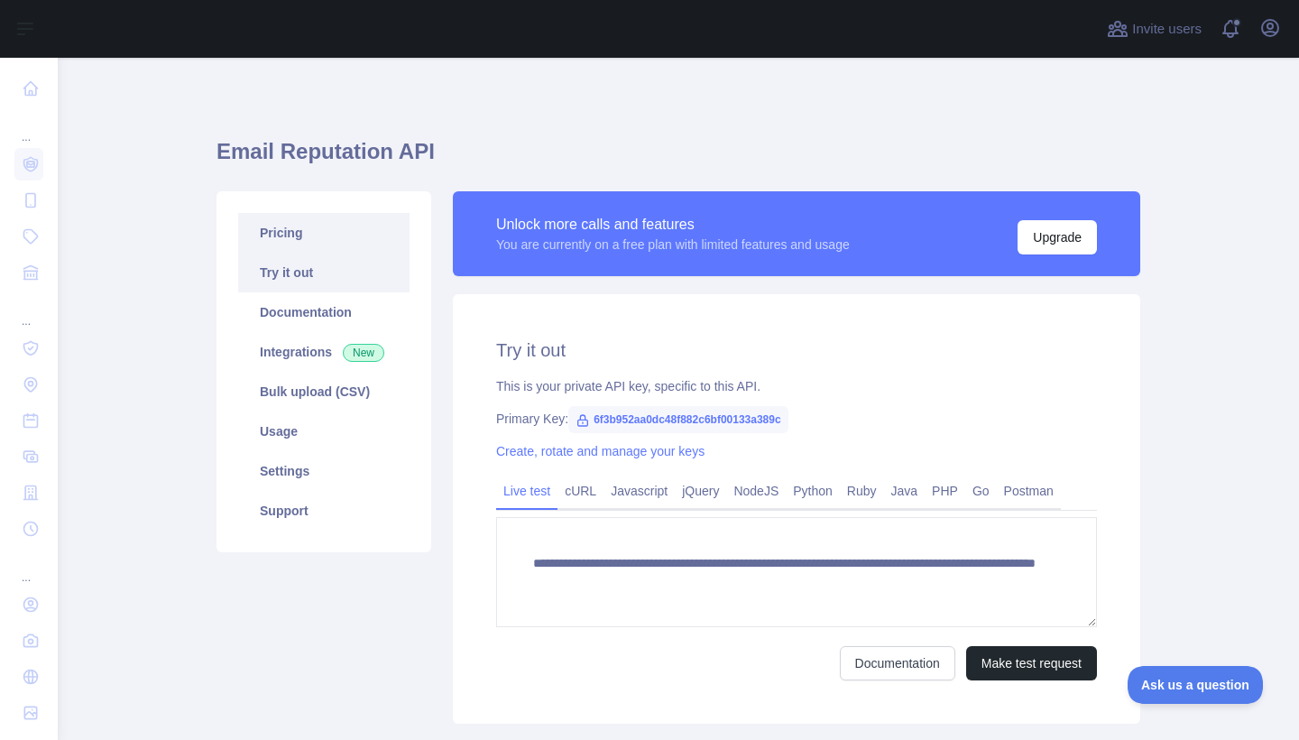
click at [317, 237] on link "Pricing" at bounding box center [323, 233] width 171 height 40
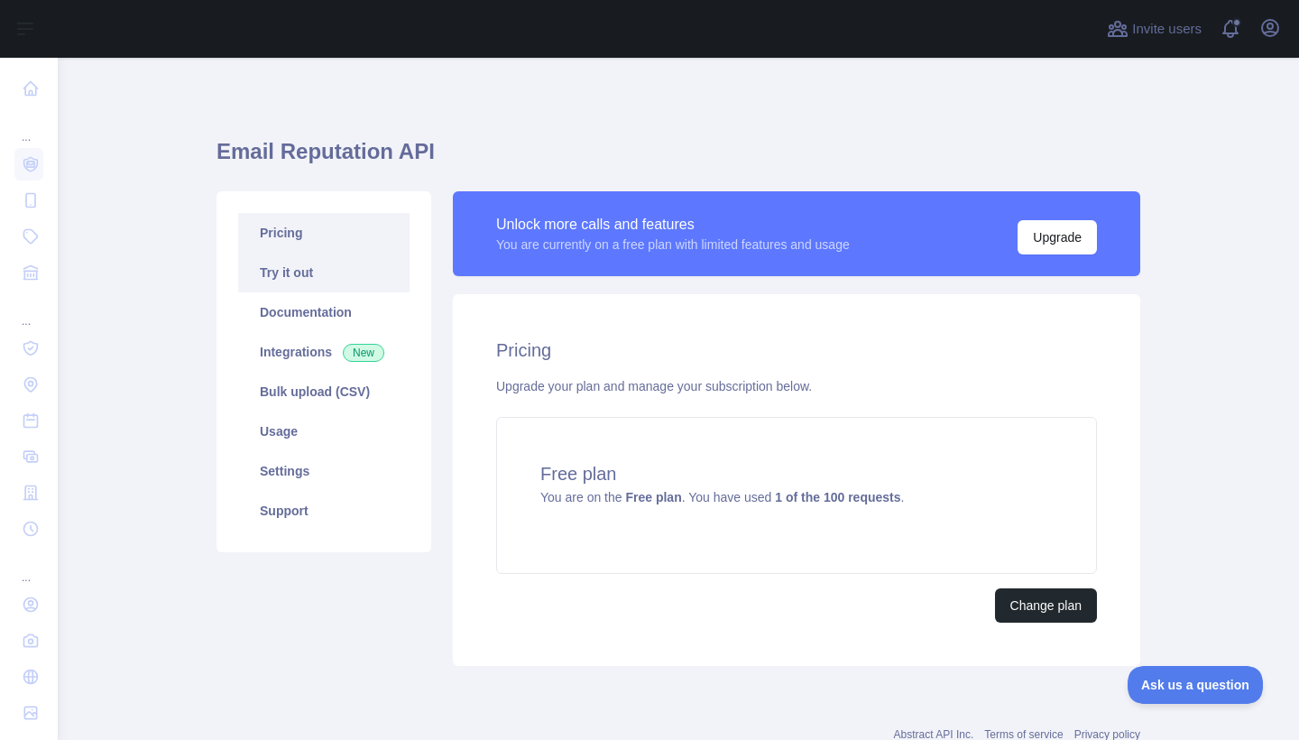
click at [326, 266] on link "Try it out" at bounding box center [323, 273] width 171 height 40
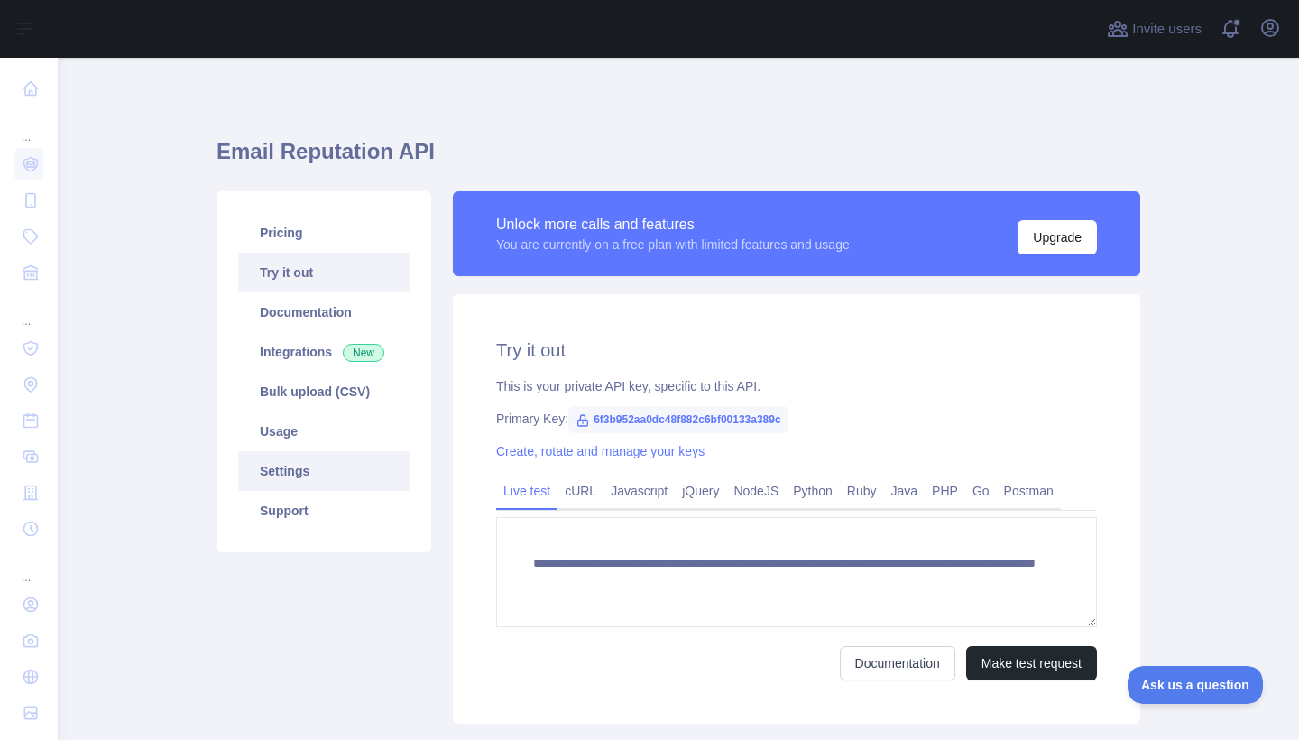
click at [345, 485] on link "Settings" at bounding box center [323, 471] width 171 height 40
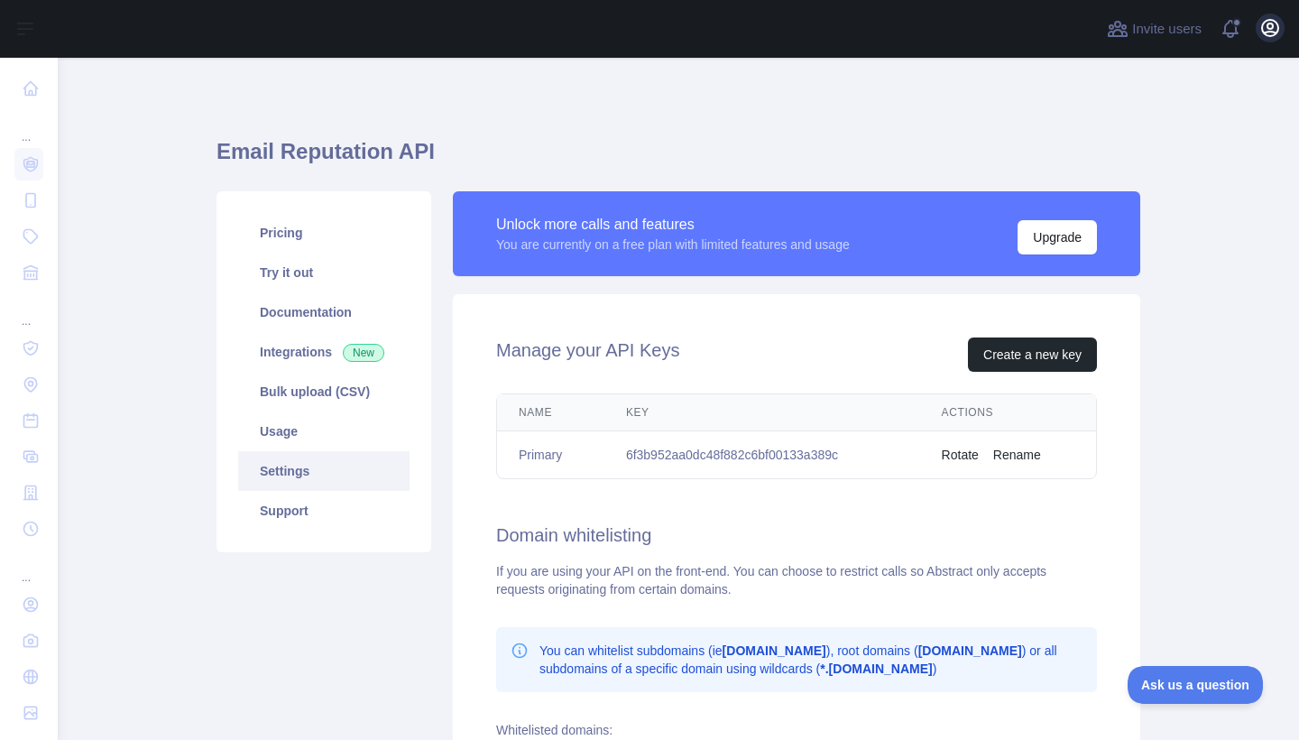
click at [1271, 29] on icon "button" at bounding box center [1270, 28] width 16 height 16
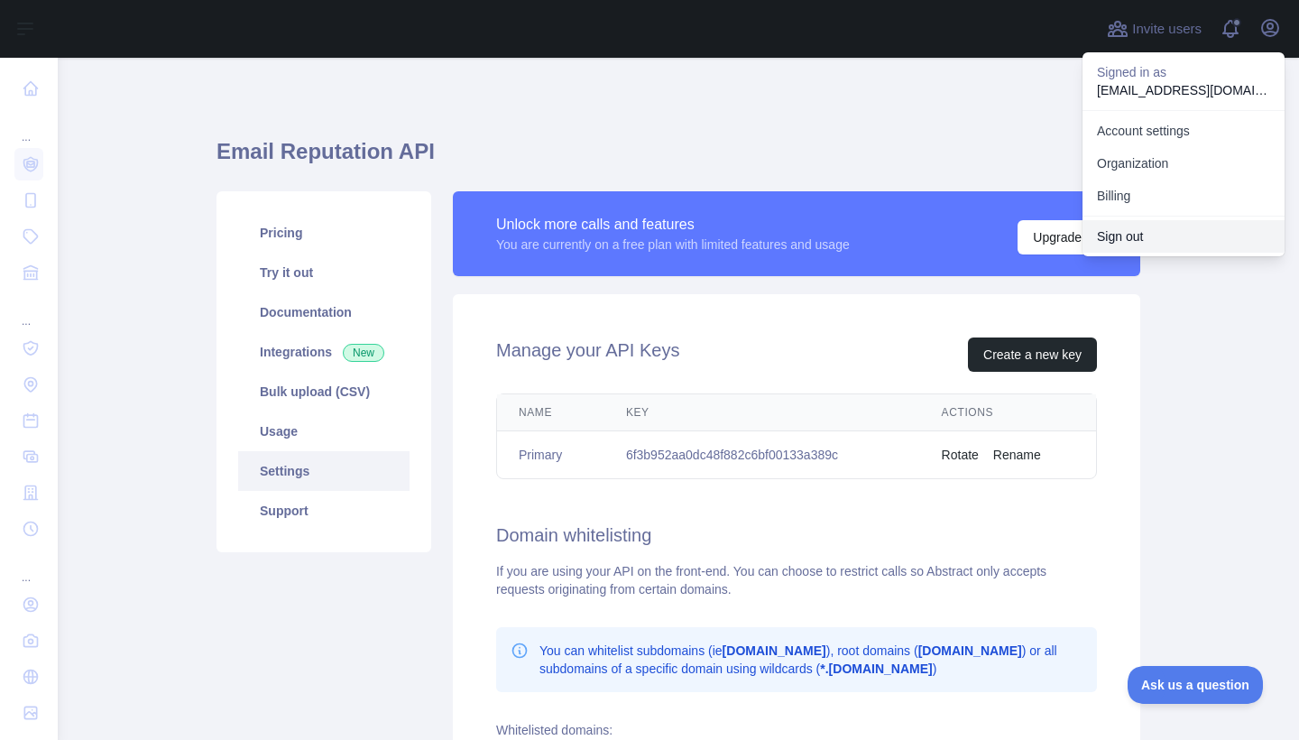
click at [1169, 233] on button "Sign out" at bounding box center [1184, 236] width 202 height 32
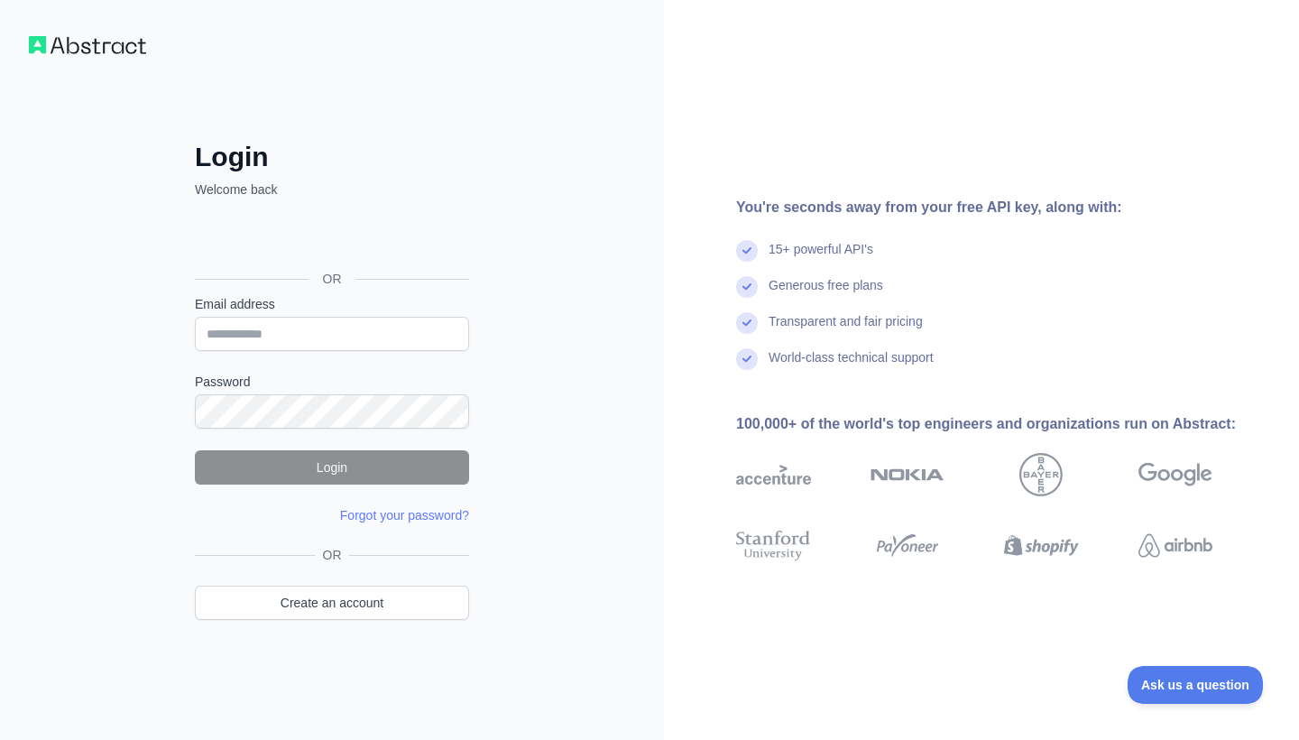
click at [359, 244] on div "Đăng nhập bằng Google. Mở trong thẻ mới" at bounding box center [330, 238] width 271 height 40
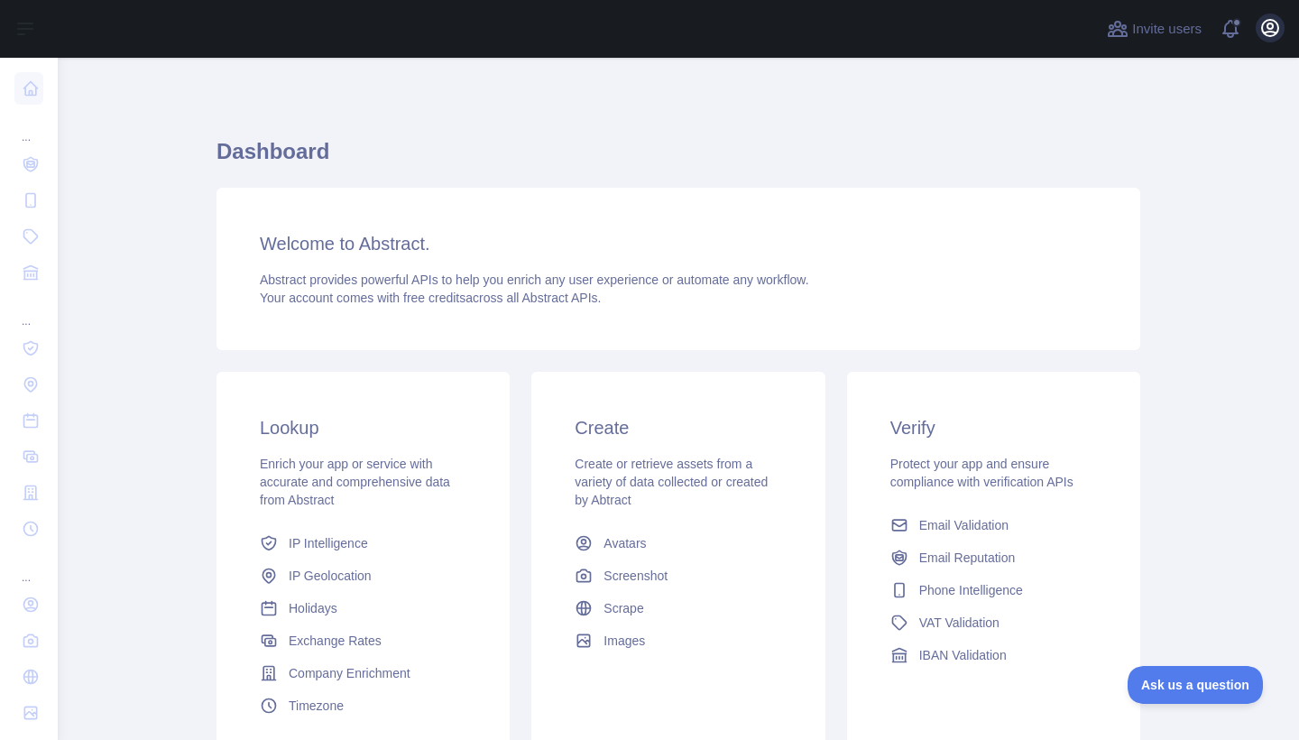
click at [1281, 29] on button "Open user menu" at bounding box center [1270, 28] width 29 height 29
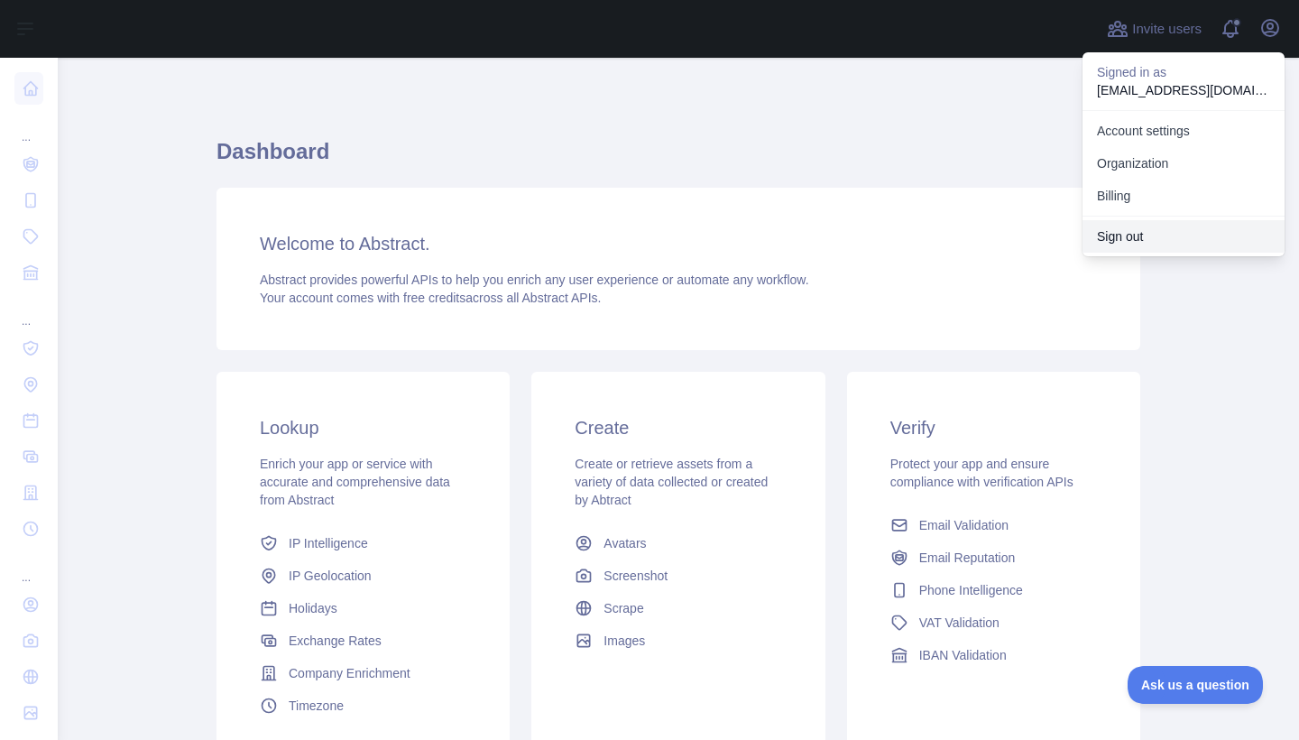
click at [1164, 233] on button "Sign out" at bounding box center [1184, 236] width 202 height 32
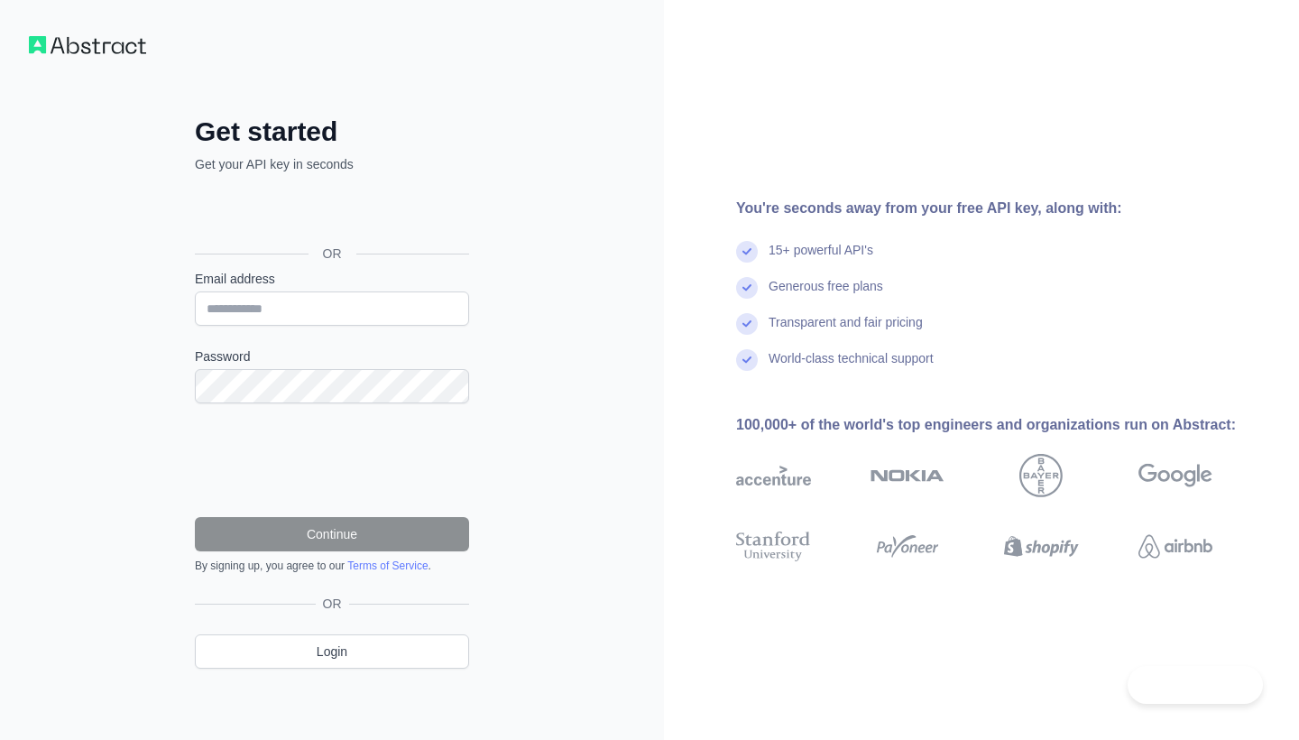
click at [365, 225] on div "Đăng nhập bằng Google. Mở trong thẻ mới" at bounding box center [330, 213] width 271 height 40
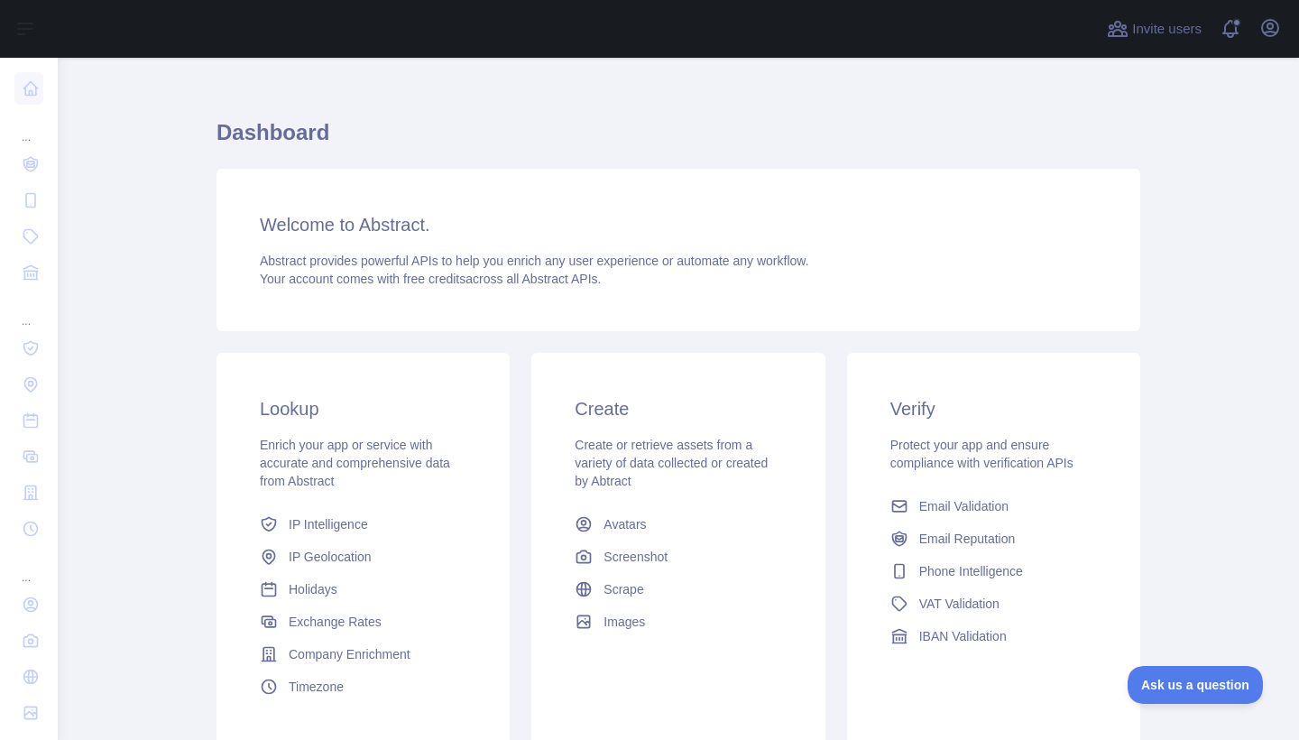
scroll to position [21, 0]
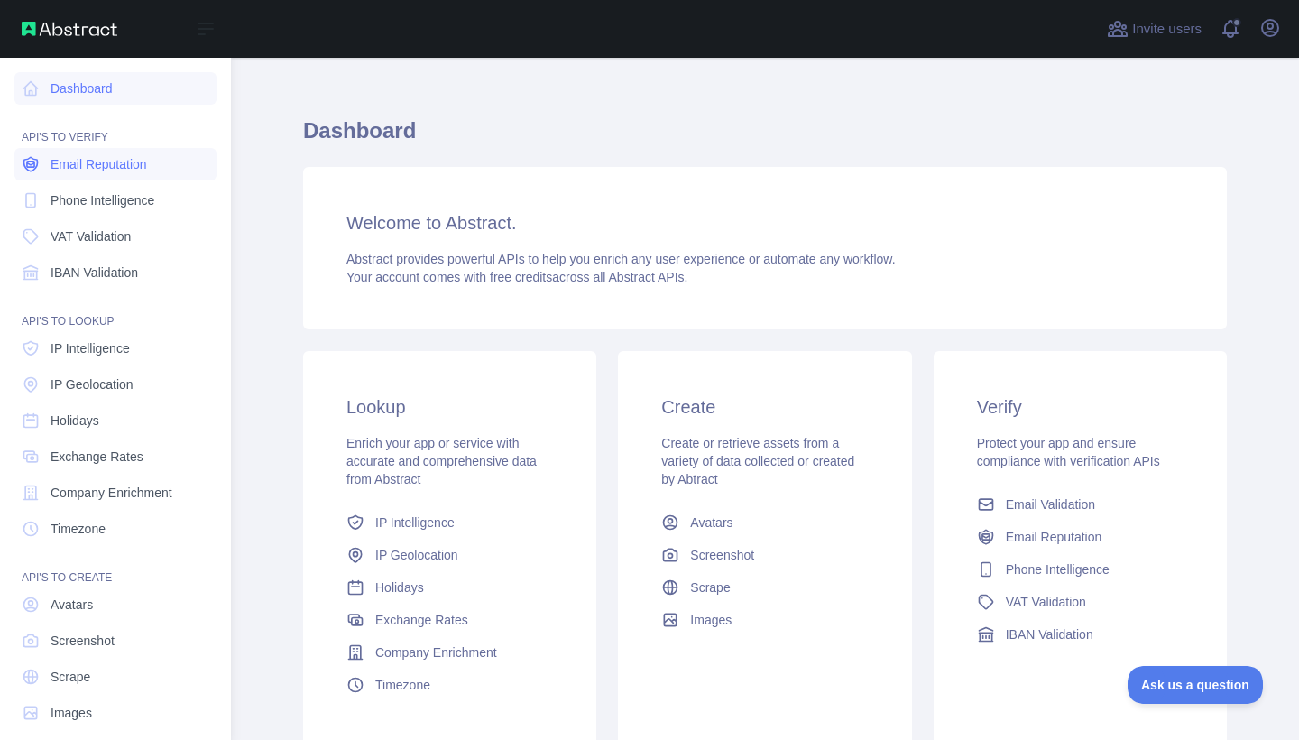
click at [131, 161] on span "Email Reputation" at bounding box center [99, 164] width 97 height 18
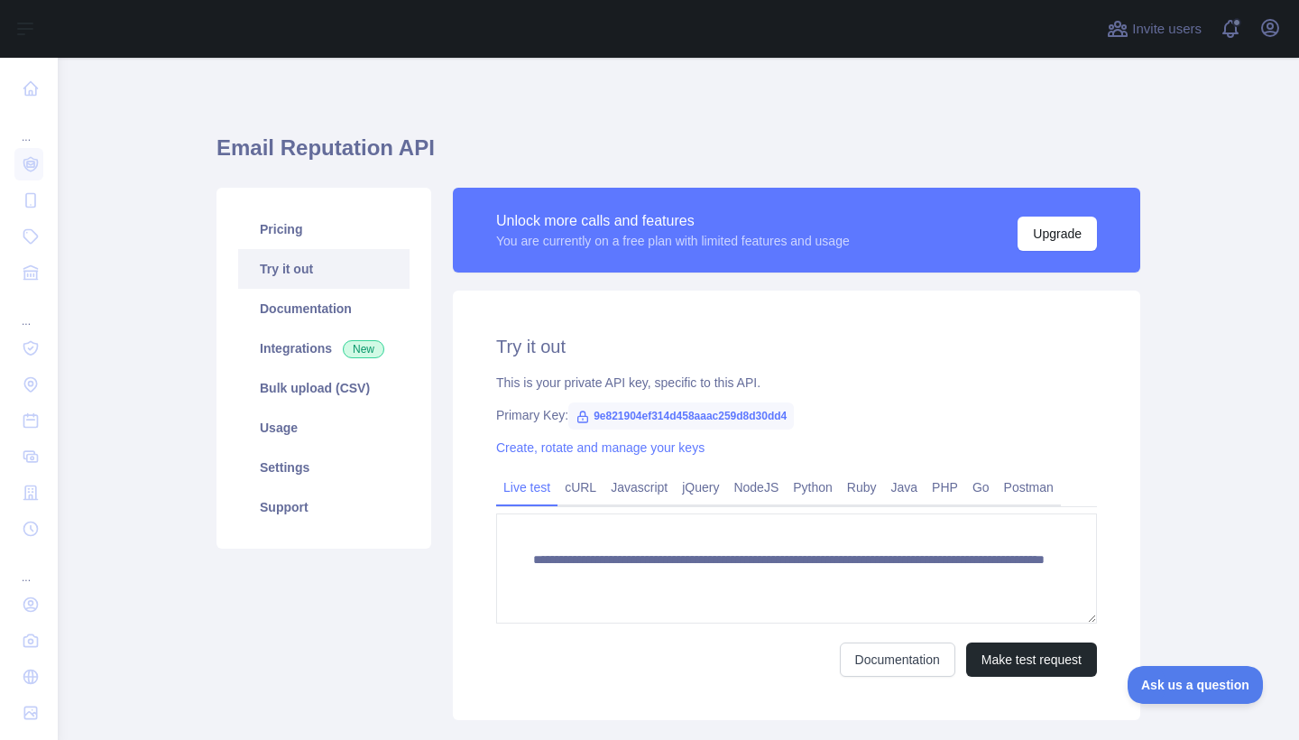
scroll to position [1, 0]
